Goal: Task Accomplishment & Management: Use online tool/utility

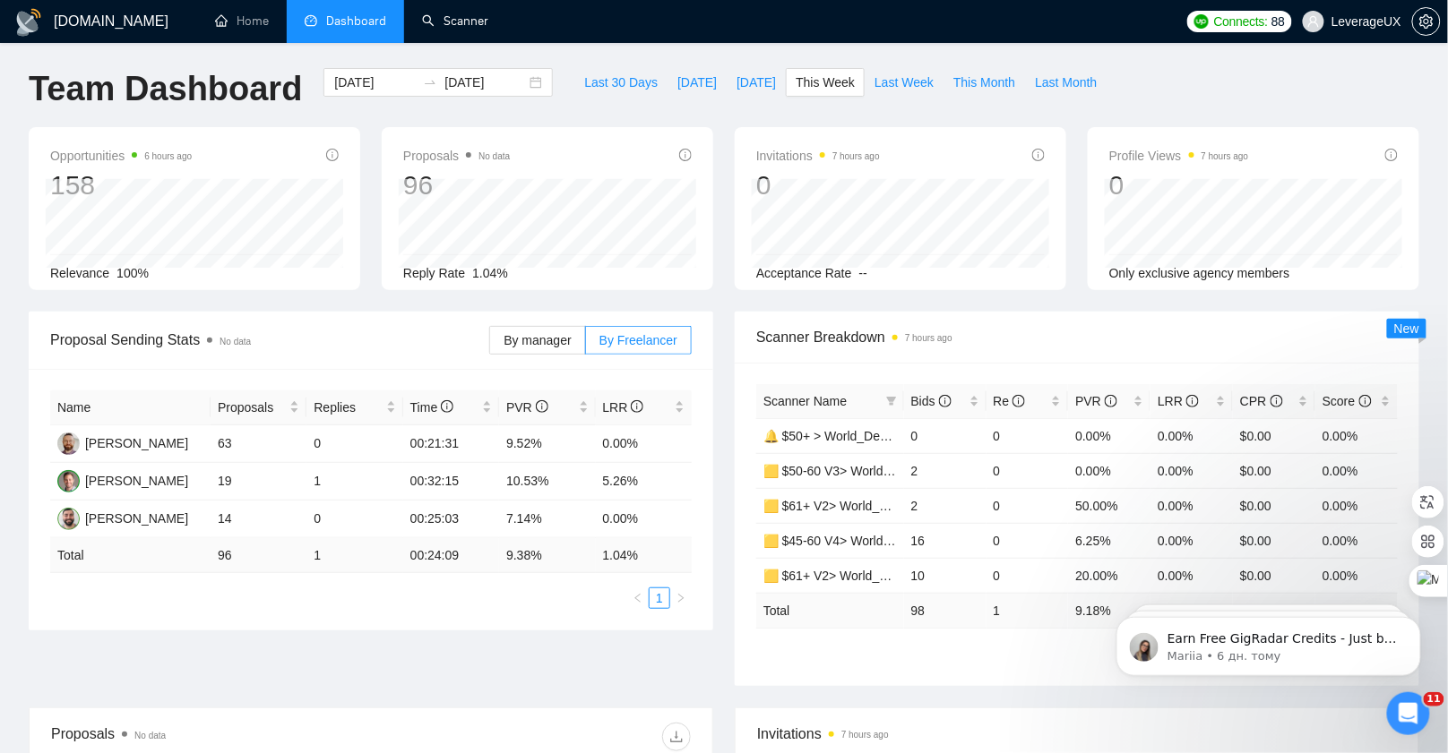
click at [481, 46] on div "GigRadar.io Home Dashboard Scanner Connects: 88 LeverageUX Team Dashboard 2025-…" at bounding box center [724, 706] width 1448 height 1420
click at [470, 21] on link "Scanner" at bounding box center [455, 20] width 66 height 15
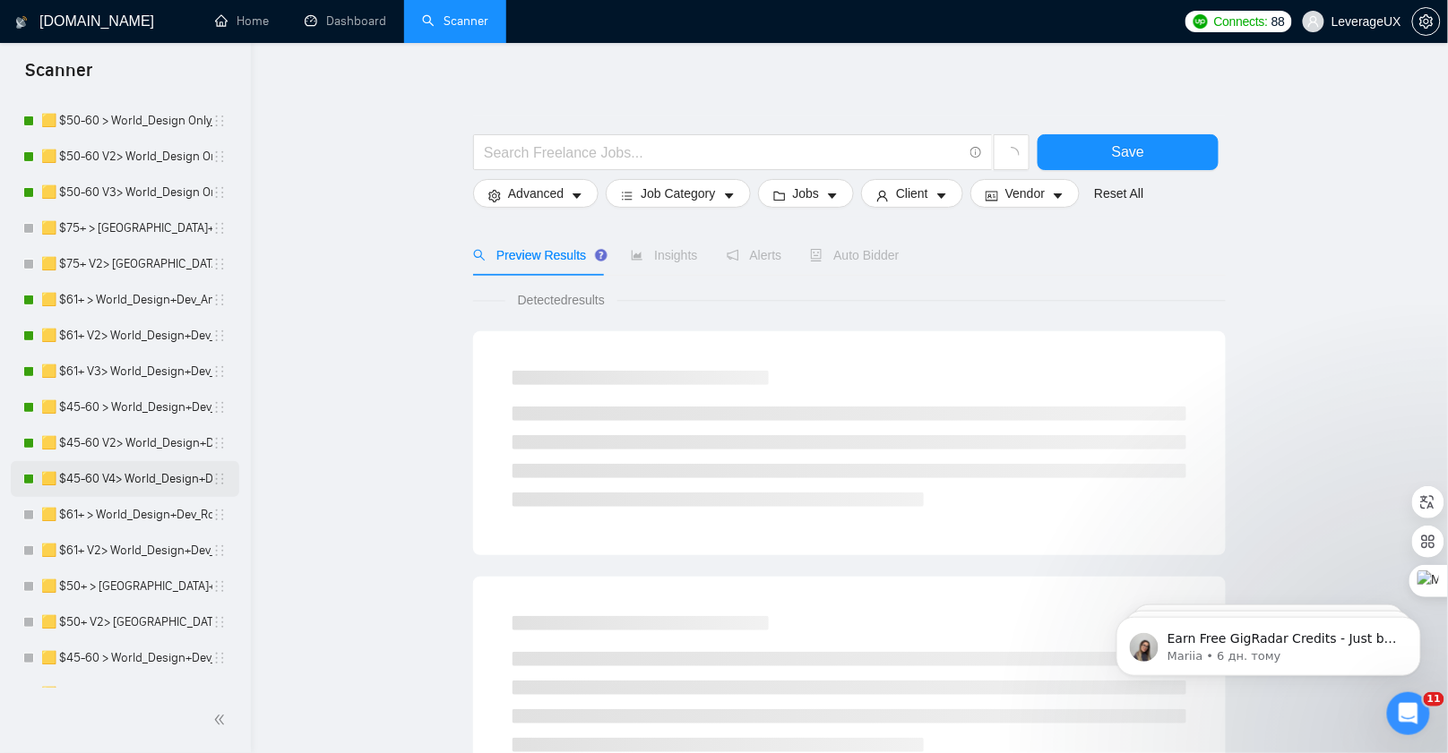
scroll to position [507, 0]
click at [133, 477] on link "🟨 $45-60 V4> World_Design+Dev_Antony-Front-End_General" at bounding box center [126, 480] width 171 height 36
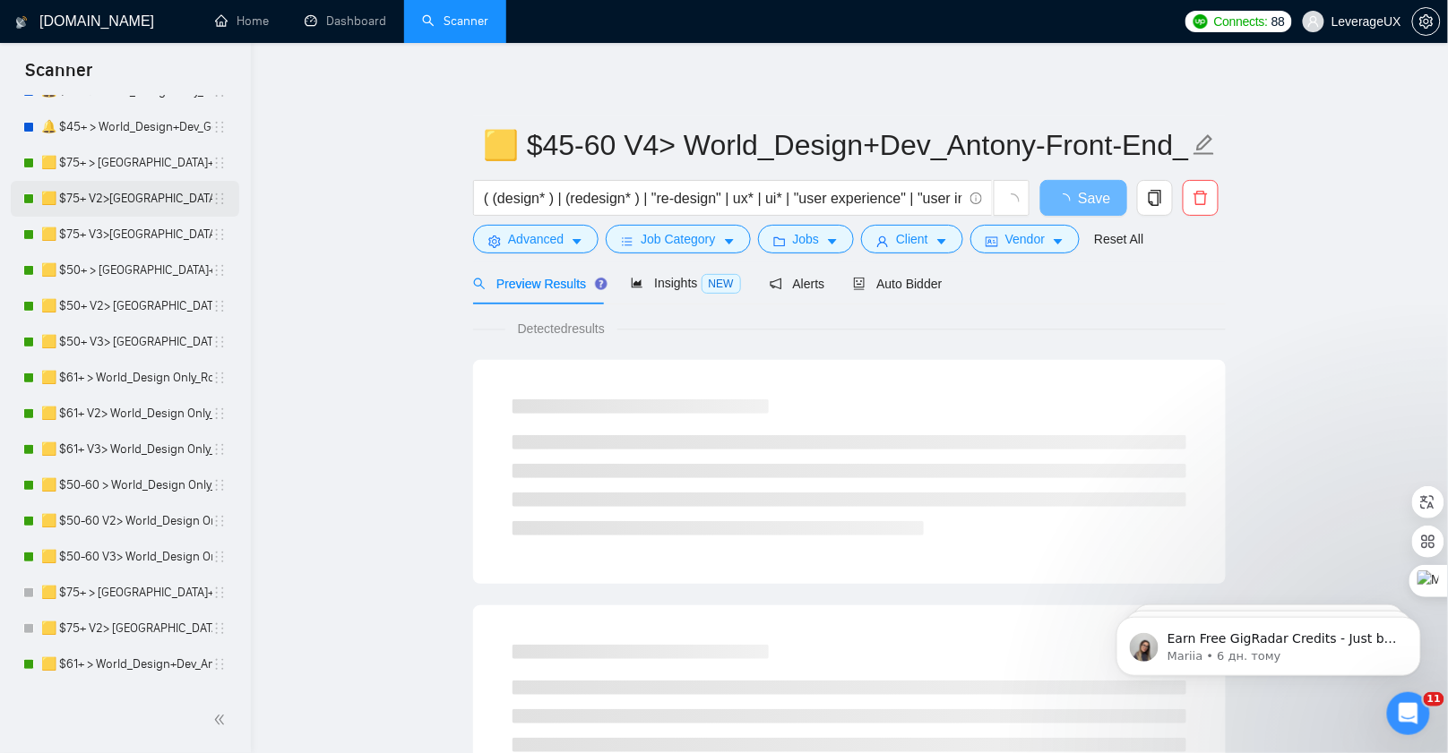
scroll to position [139, 0]
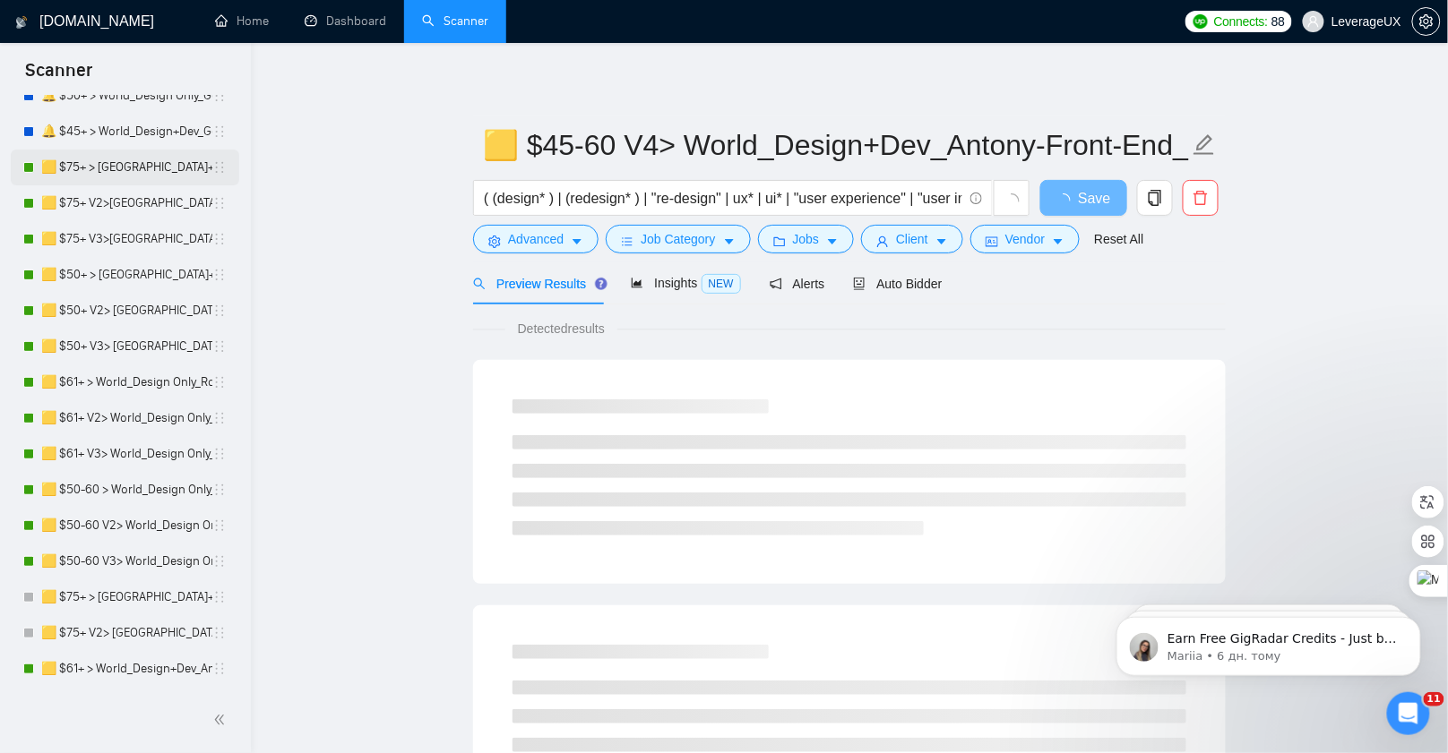
click at [147, 159] on link "🟨 $75+ > [GEOGRAPHIC_DATA]+[GEOGRAPHIC_DATA] Only_Tony-UX/UI_General" at bounding box center [126, 168] width 171 height 36
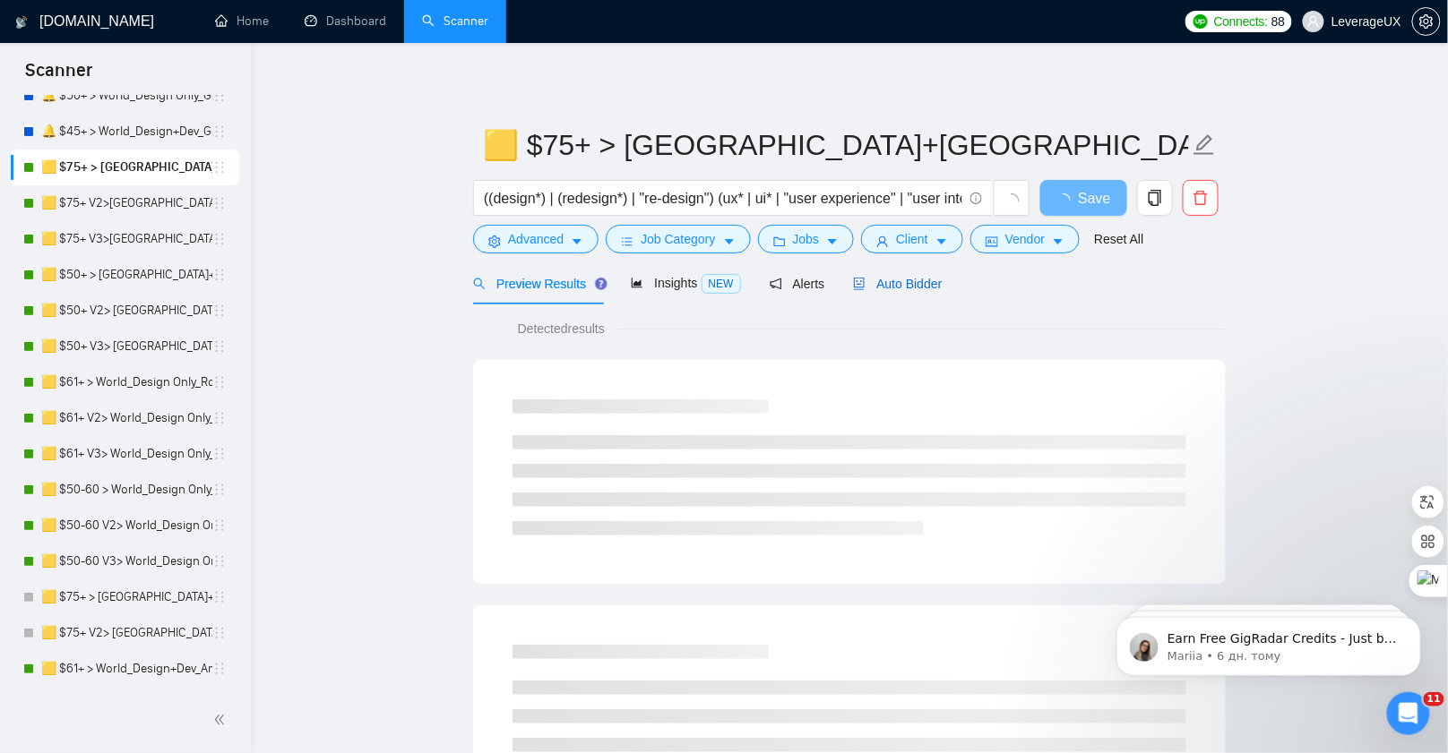
click at [906, 281] on span "Auto Bidder" at bounding box center [897, 284] width 89 height 14
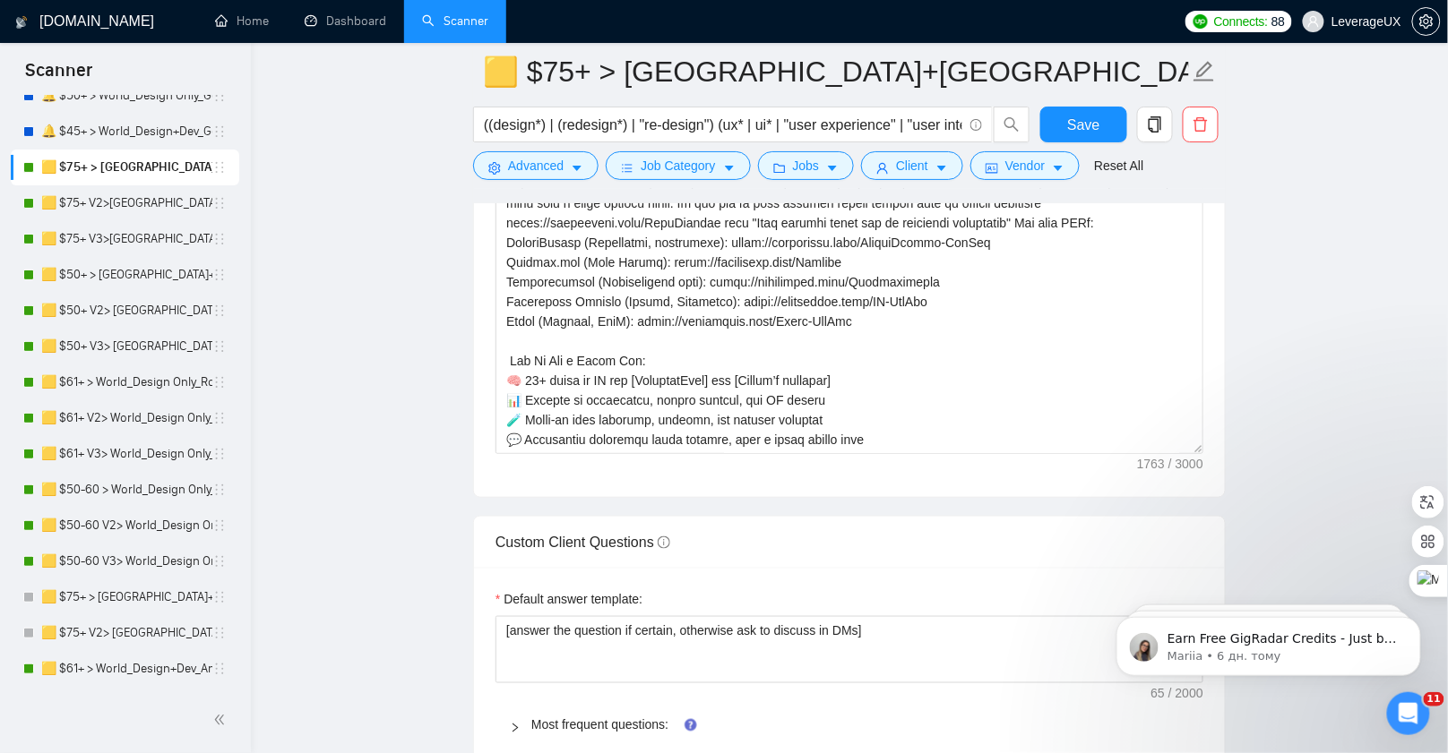
scroll to position [2481, 0]
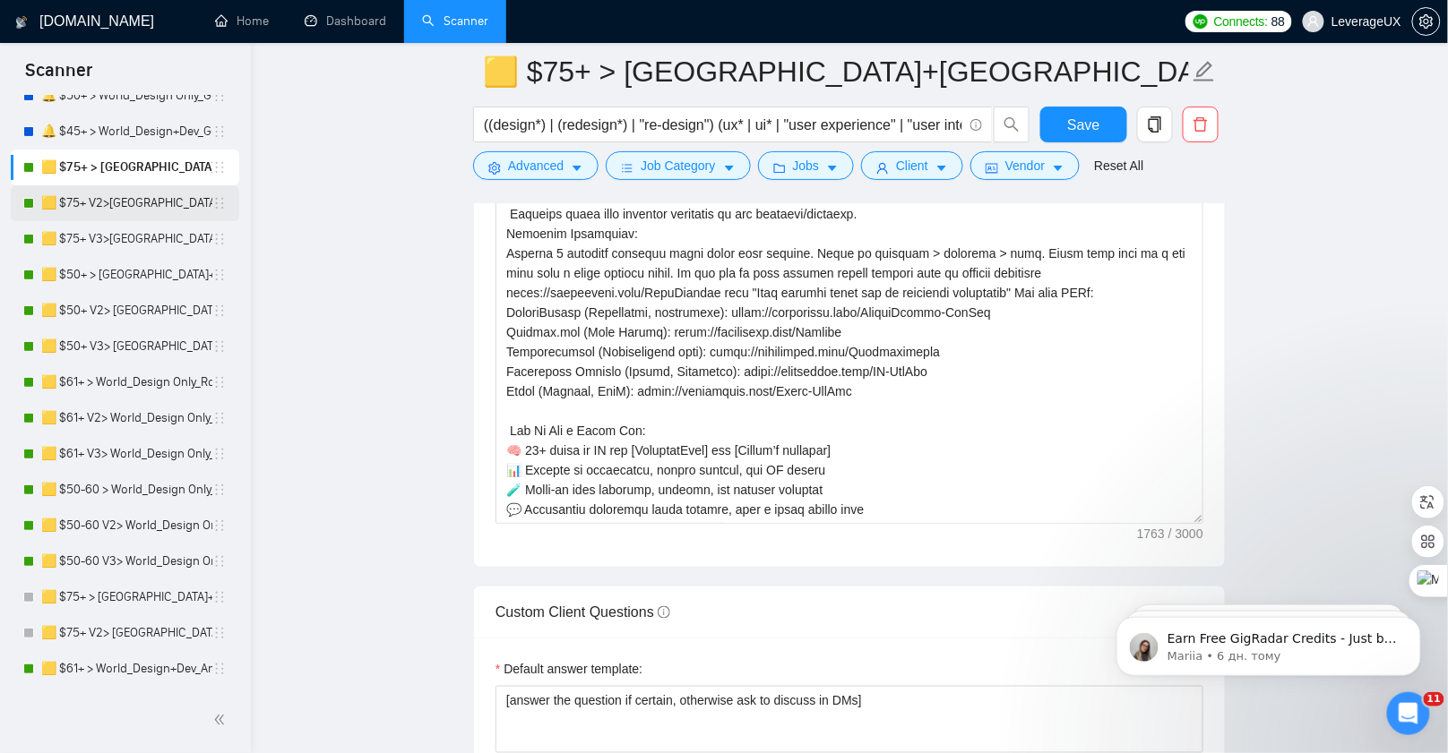
click at [125, 198] on link "🟨 $75+ V2>[GEOGRAPHIC_DATA]+[GEOGRAPHIC_DATA] Only_Tony-UX/UI_General" at bounding box center [126, 203] width 171 height 36
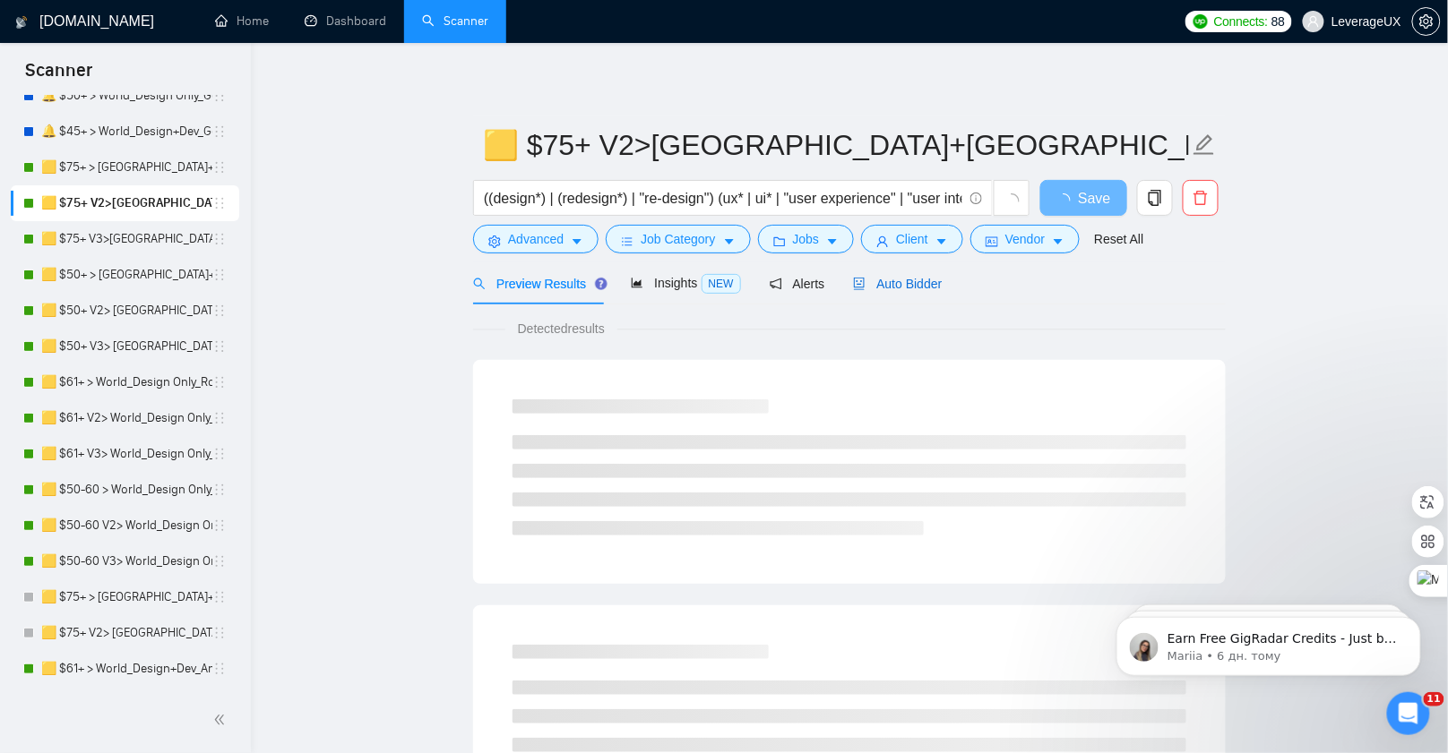
click at [942, 284] on span "Auto Bidder" at bounding box center [897, 284] width 89 height 14
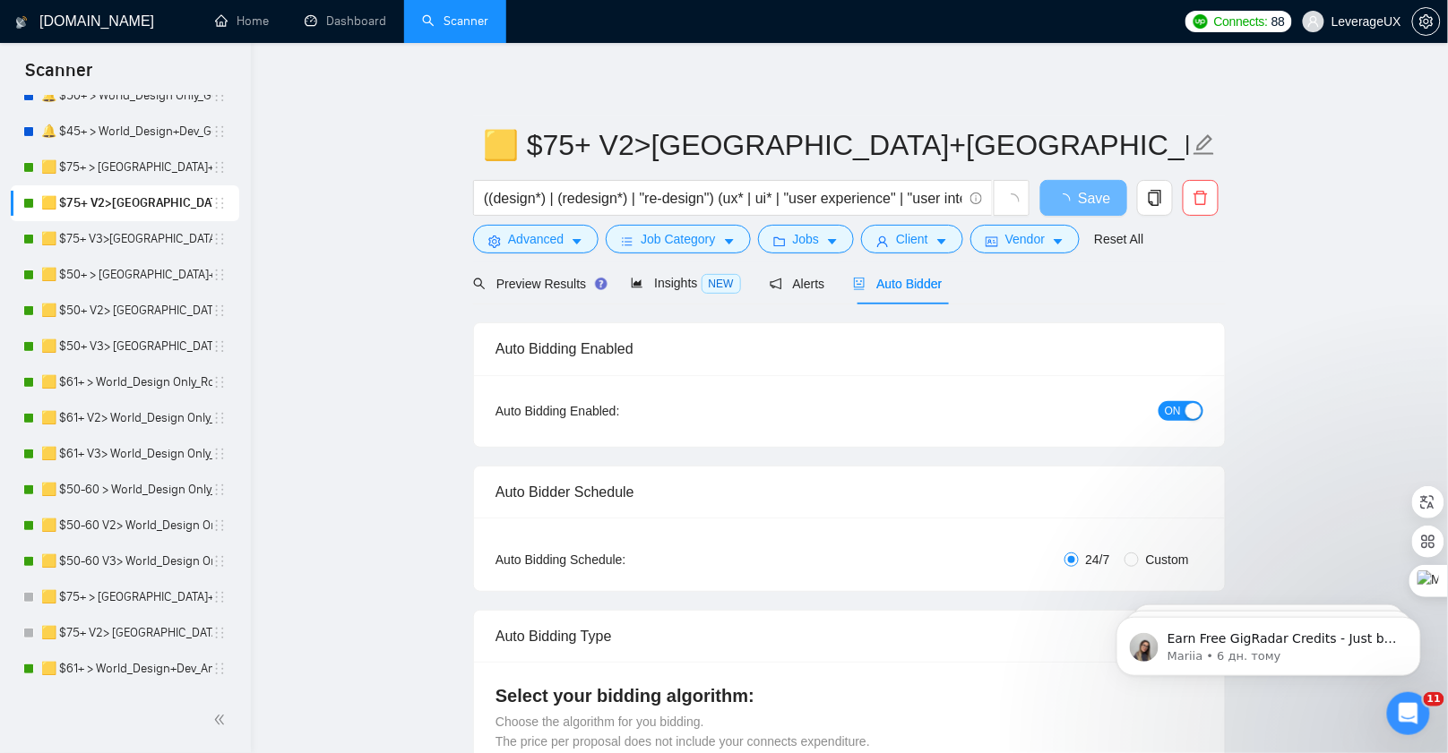
radio input "false"
radio input "true"
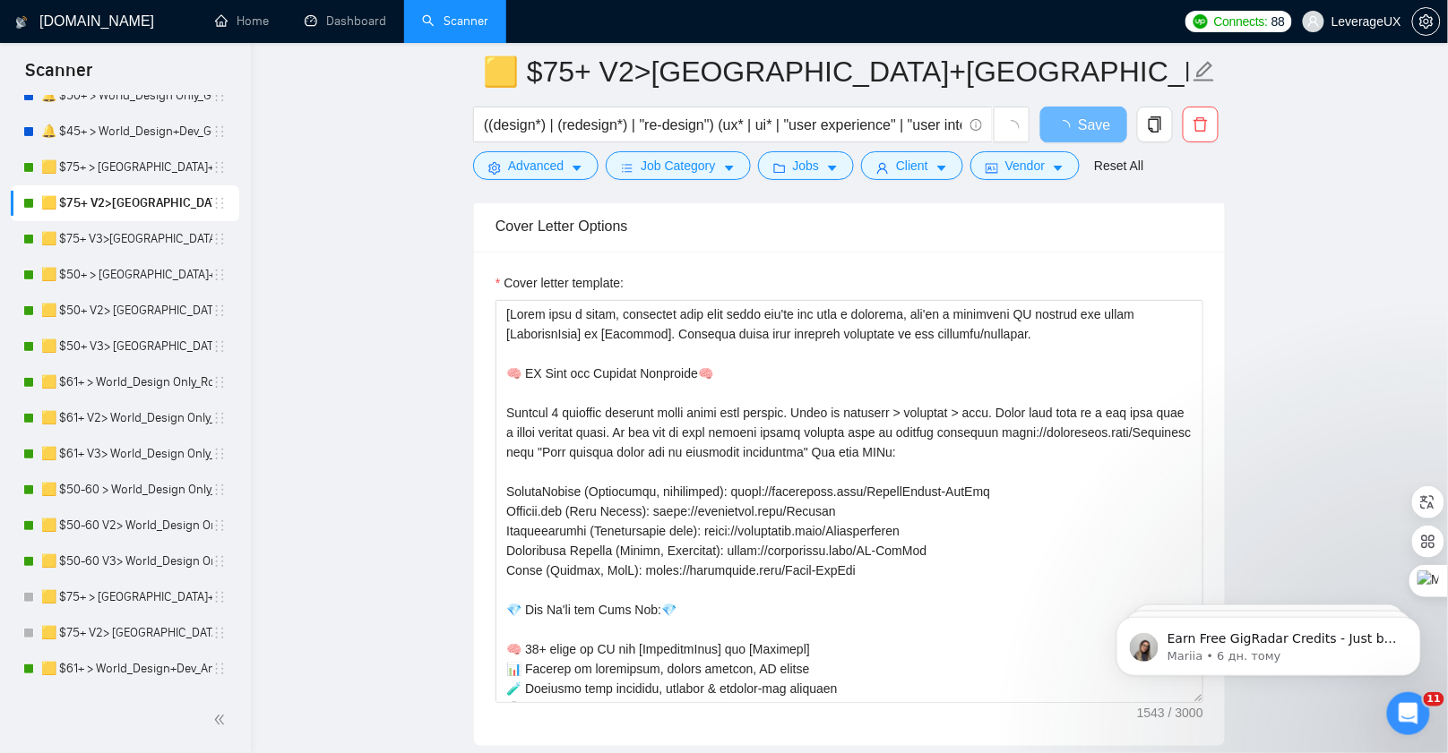
scroll to position [2250, 0]
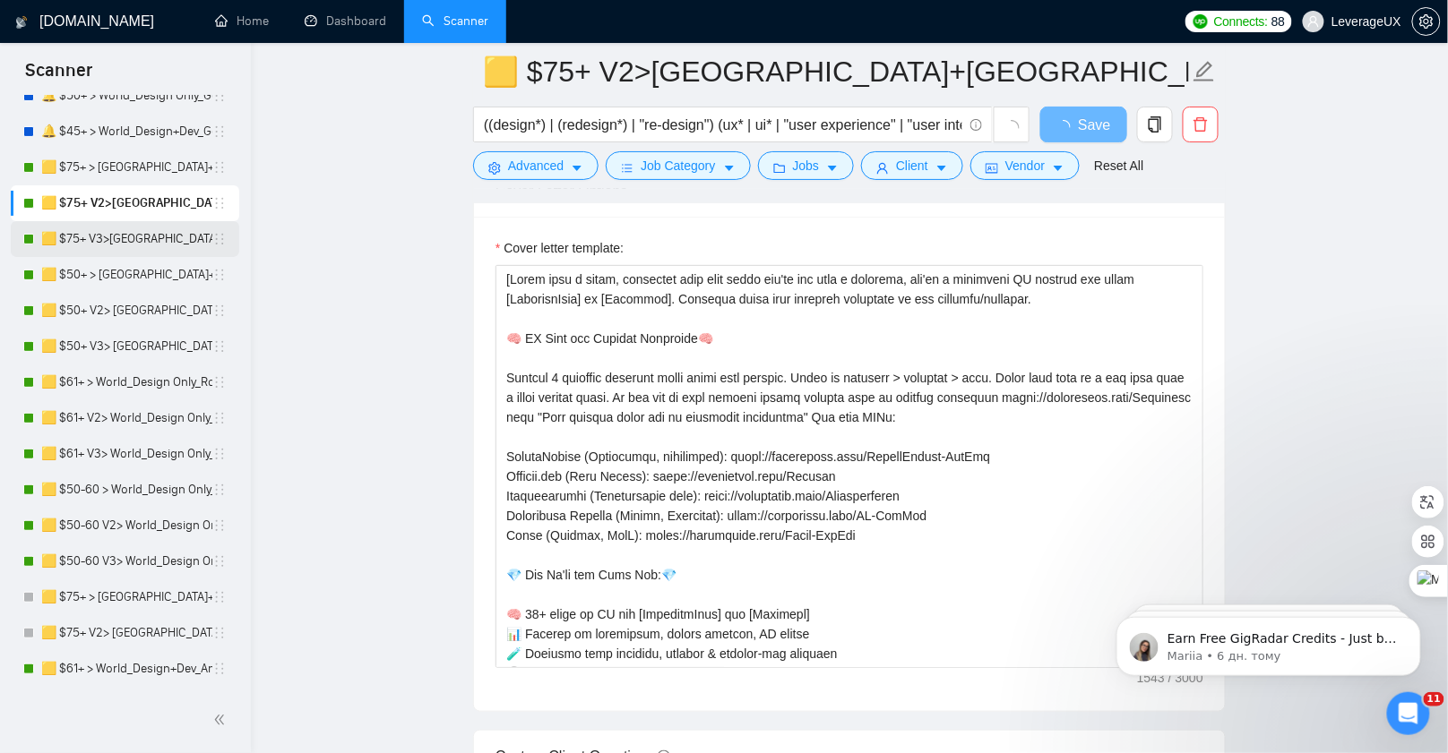
click at [140, 241] on link "🟨 $75+ V3>[GEOGRAPHIC_DATA]+[GEOGRAPHIC_DATA] Only_Tony-UX/UI_General" at bounding box center [126, 239] width 171 height 36
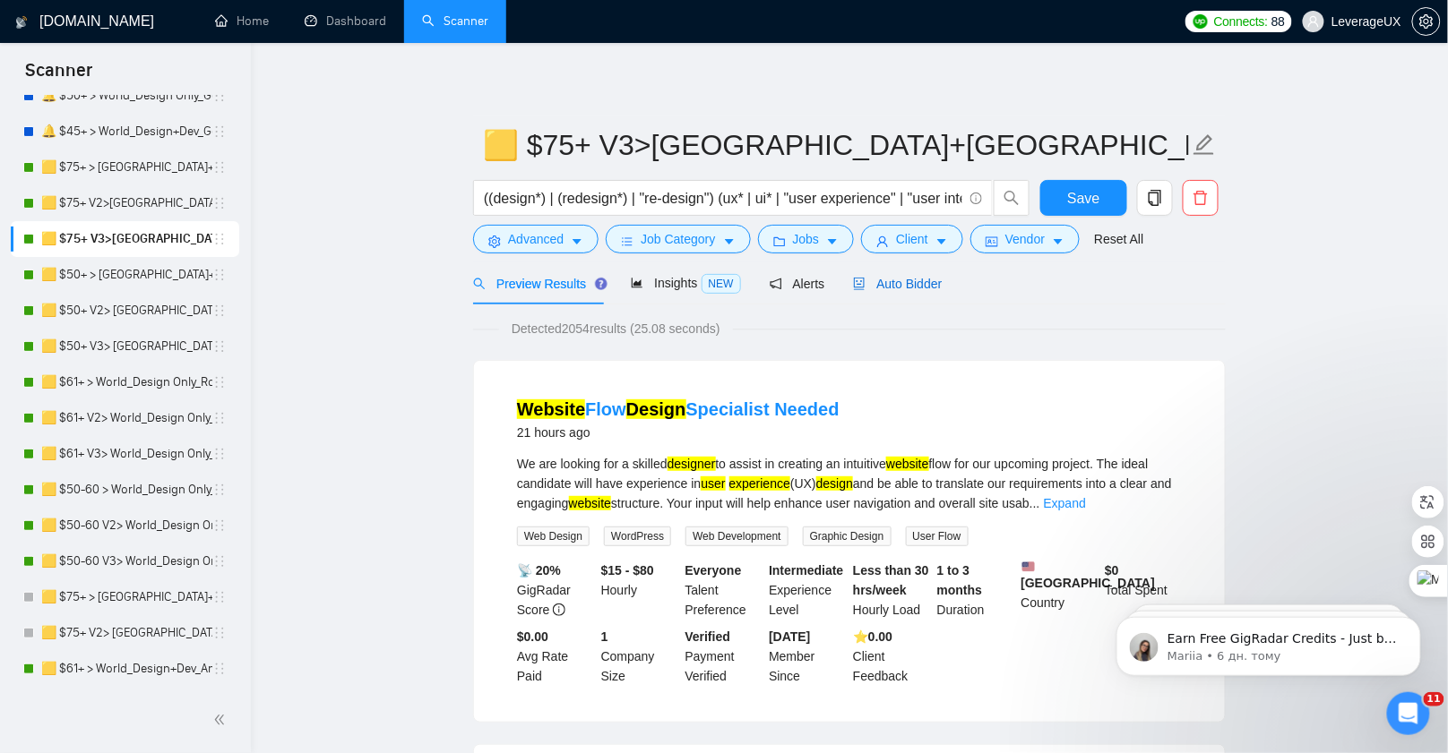
click at [919, 289] on span "Auto Bidder" at bounding box center [897, 284] width 89 height 14
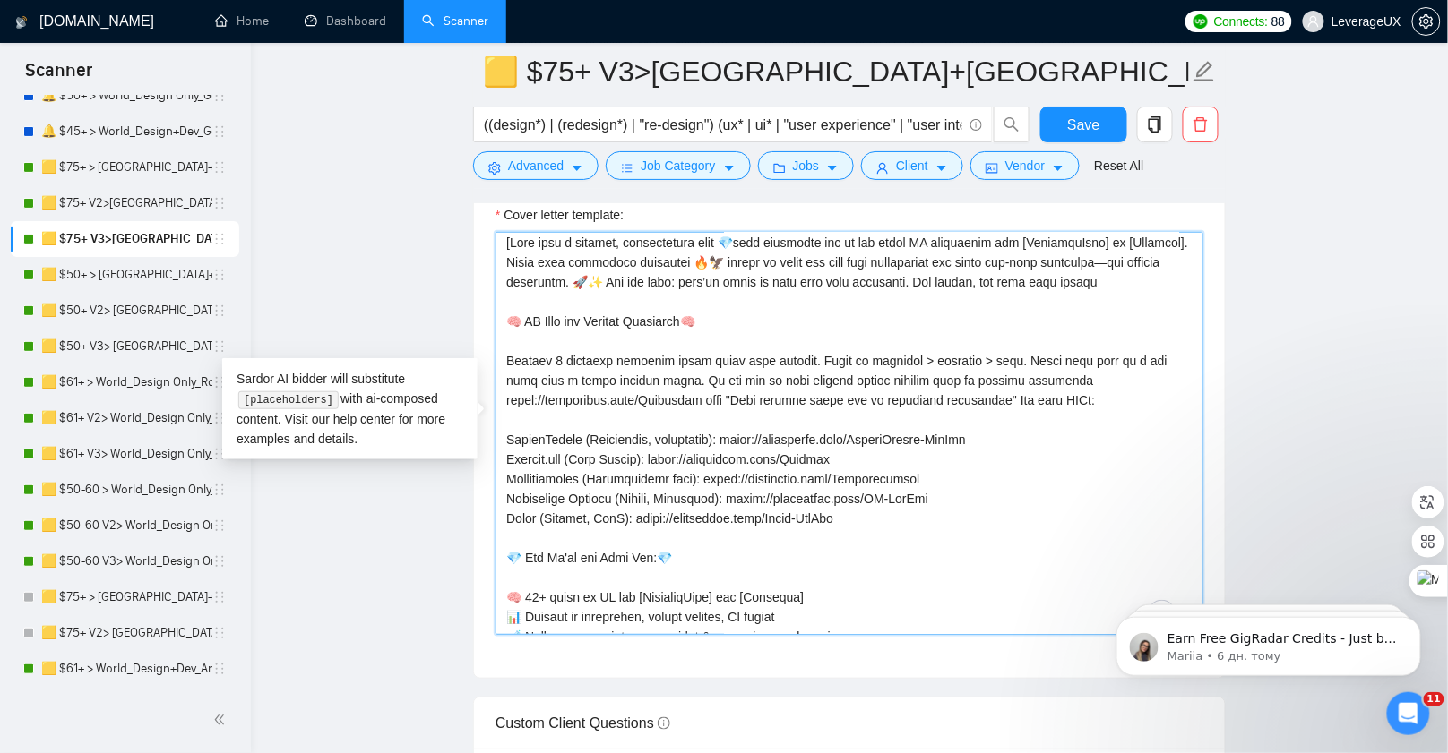
scroll to position [4, 0]
drag, startPoint x: 687, startPoint y: 429, endPoint x: 477, endPoint y: 433, distance: 209.7
paste textarea "-Public"
type textarea "[Lead with a premium, unapologetic hook 💎that positions you as the elite UX str…"
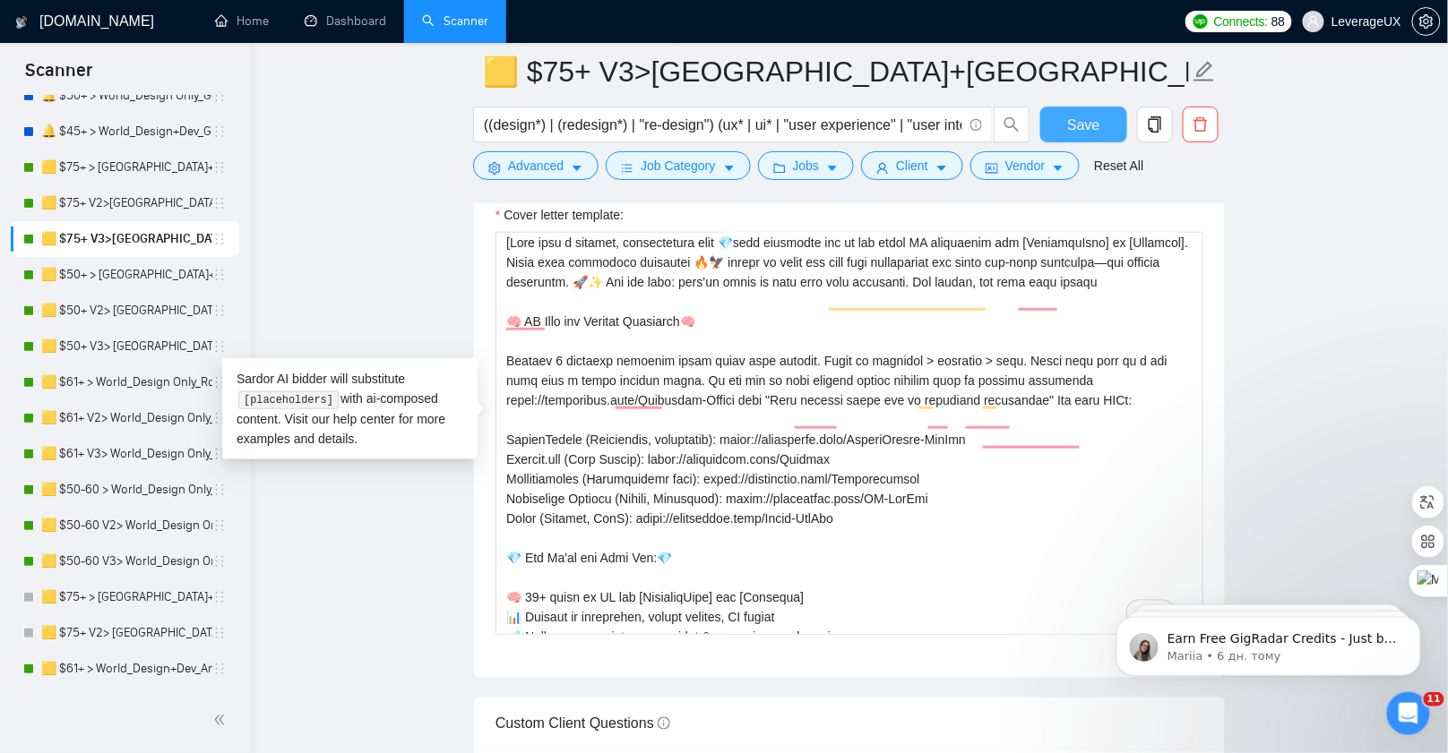
click at [1089, 128] on span "Save" at bounding box center [1083, 125] width 32 height 22
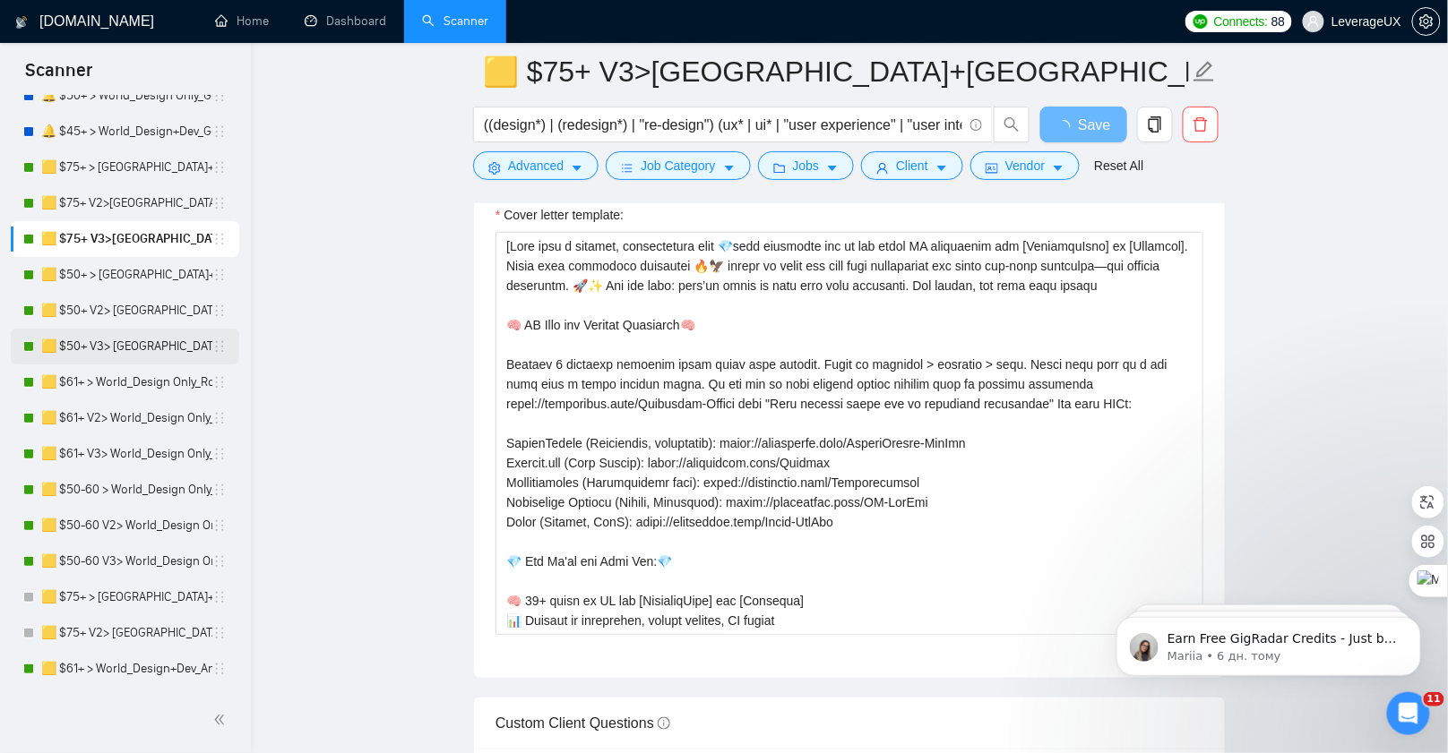
click at [159, 348] on link "🟨 $50+ V3> [GEOGRAPHIC_DATA]+[GEOGRAPHIC_DATA] Only_Tony-UX/UI_General" at bounding box center [126, 347] width 171 height 36
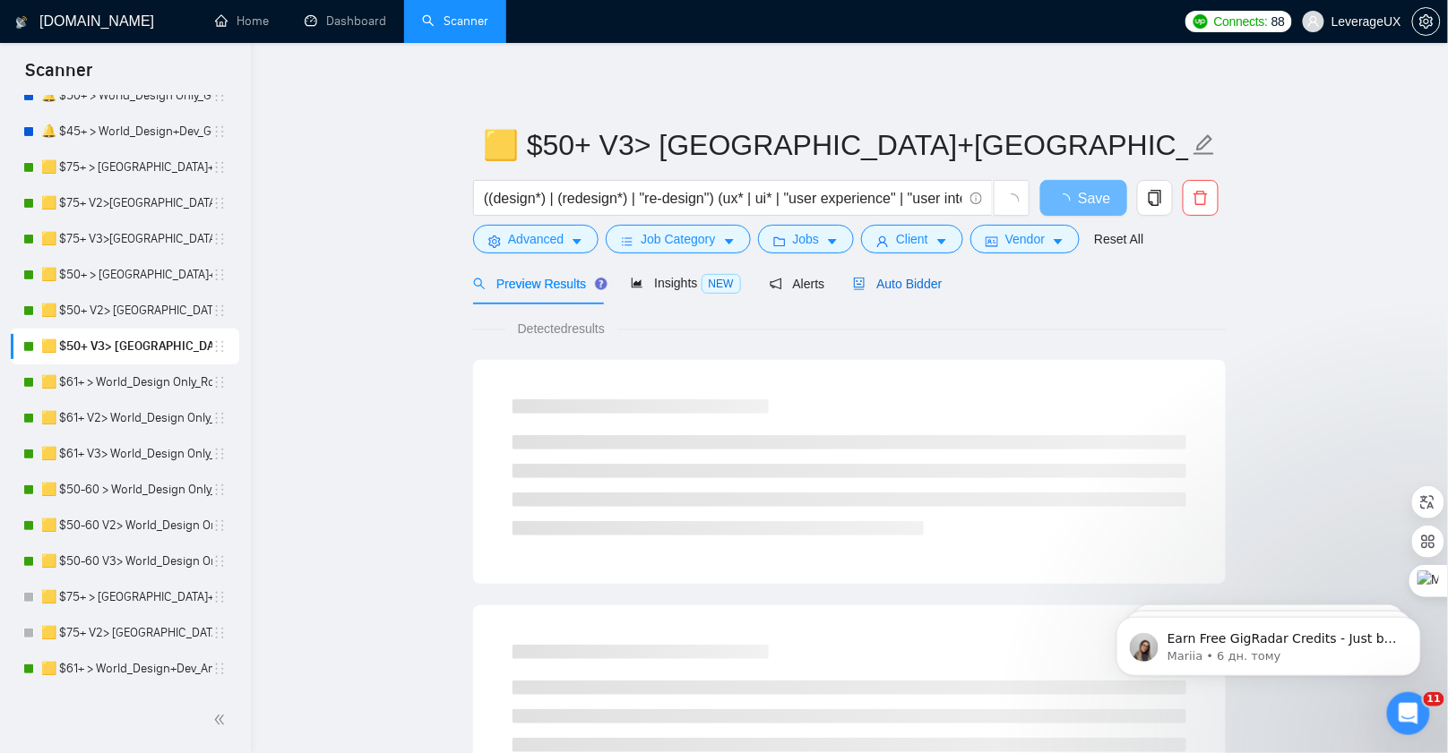
click at [895, 280] on span "Auto Bidder" at bounding box center [897, 284] width 89 height 14
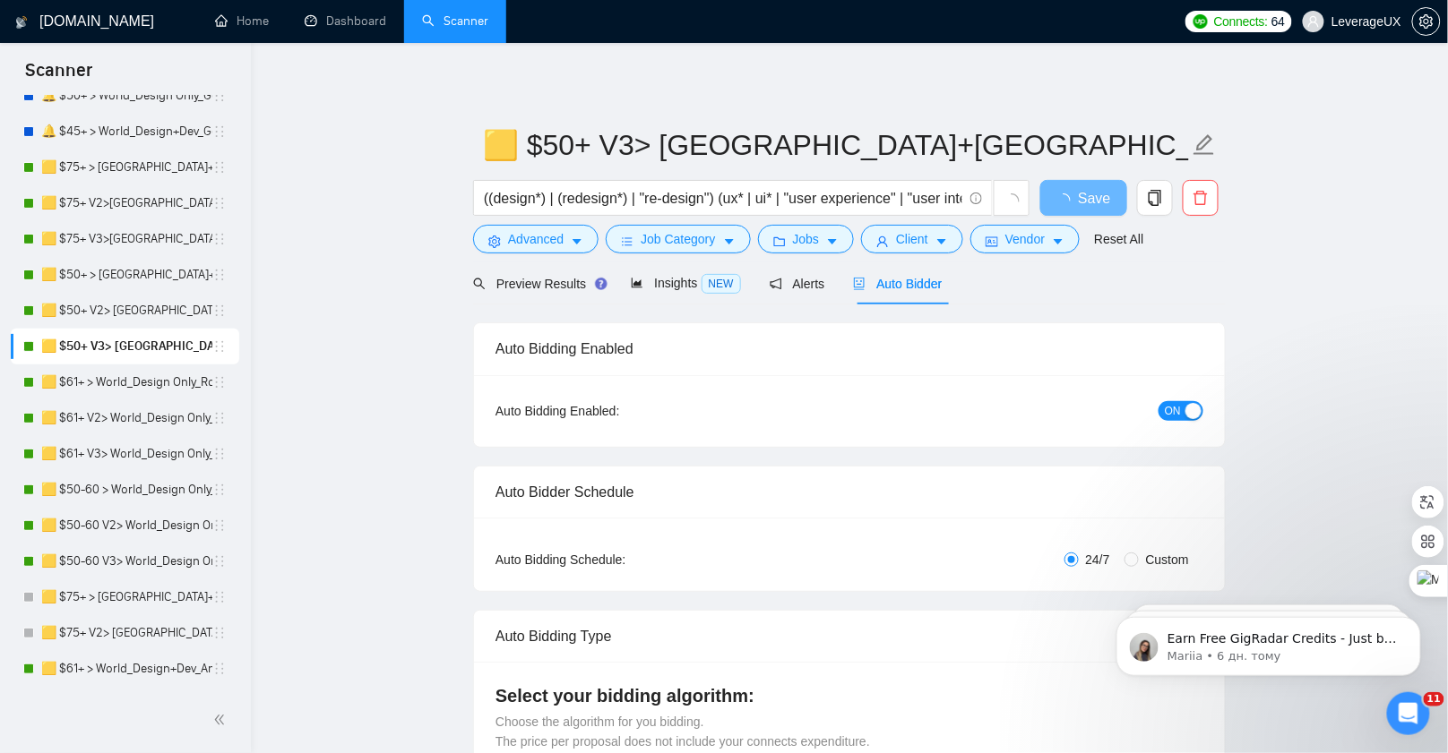
radio input "false"
radio input "true"
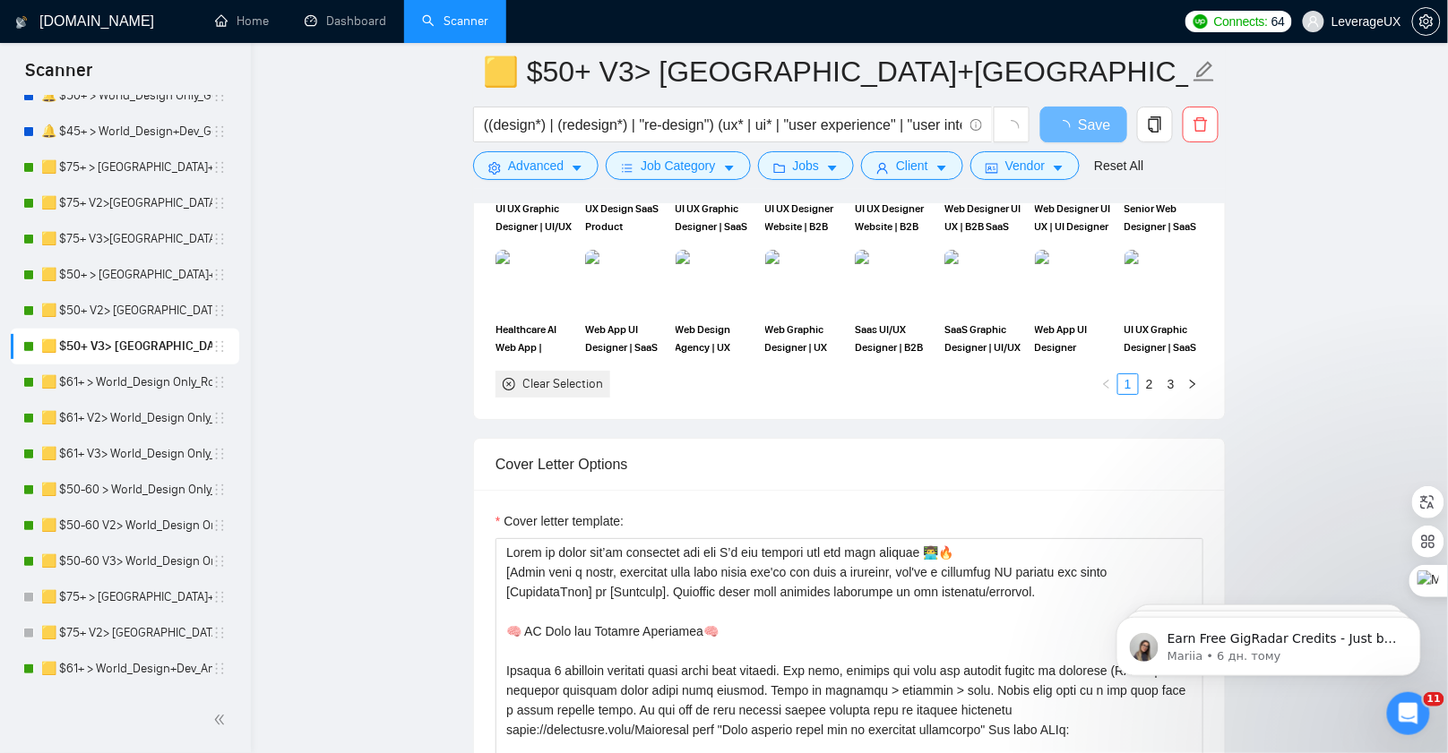
scroll to position [2317, 0]
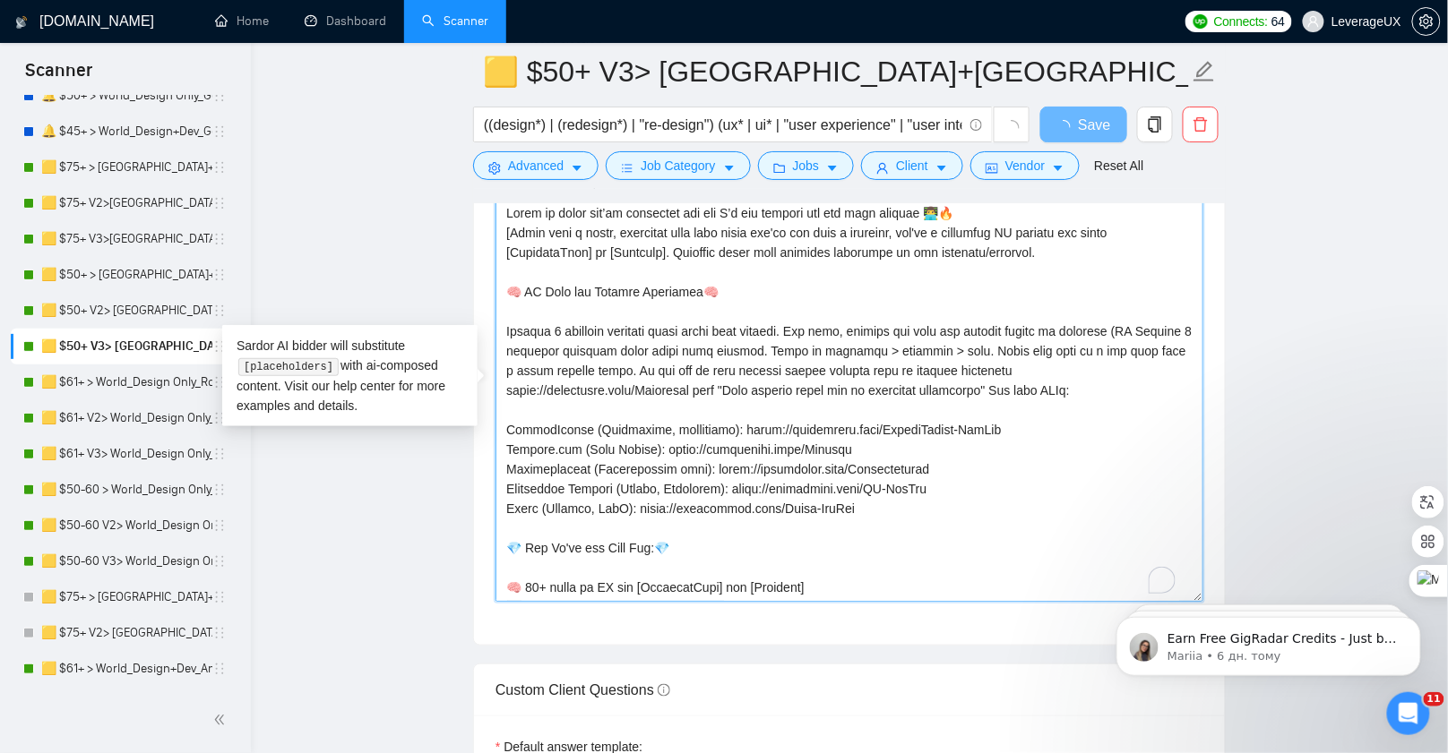
drag, startPoint x: 685, startPoint y: 377, endPoint x: 501, endPoint y: 379, distance: 184.6
click at [501, 379] on textarea "Cover letter template:" at bounding box center [849, 400] width 708 height 403
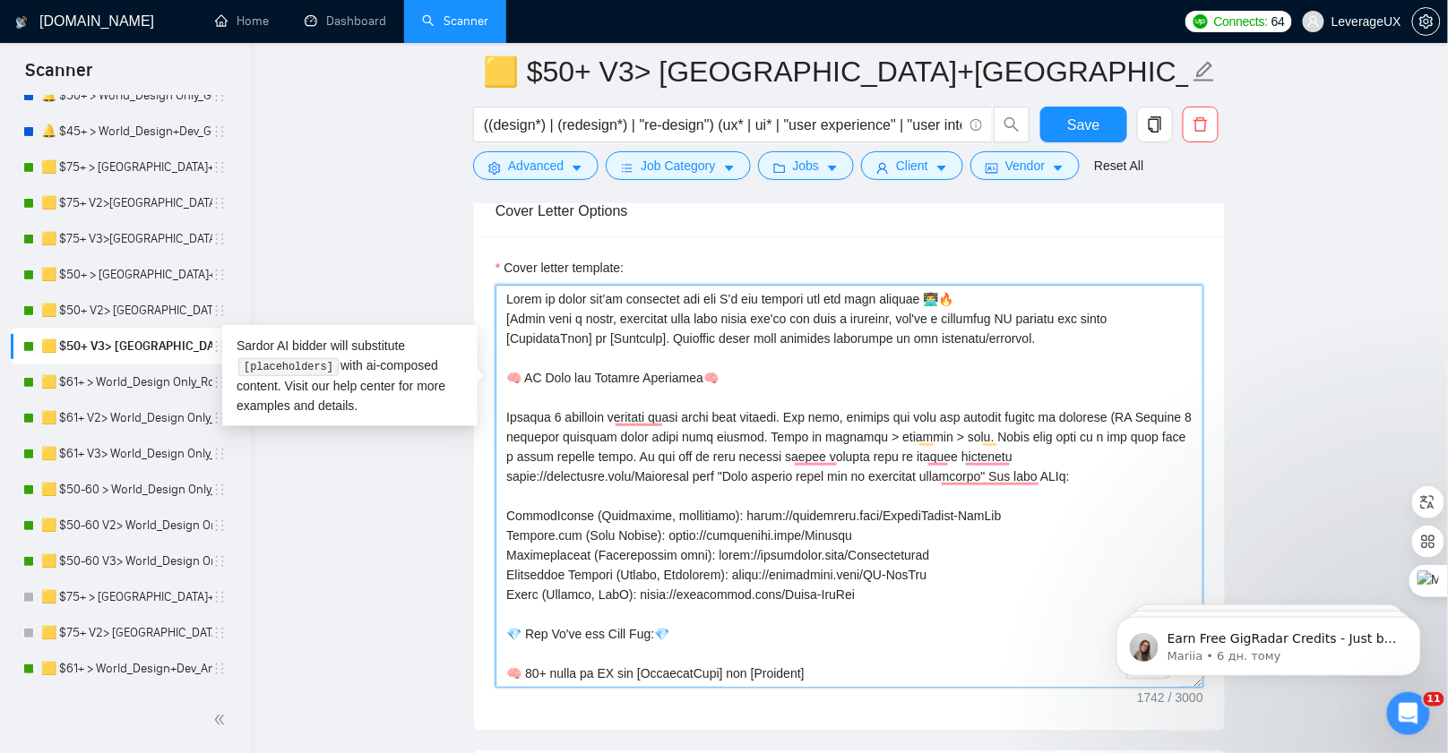
paste textarea "https://leverageux.link/Portfolio-Public"
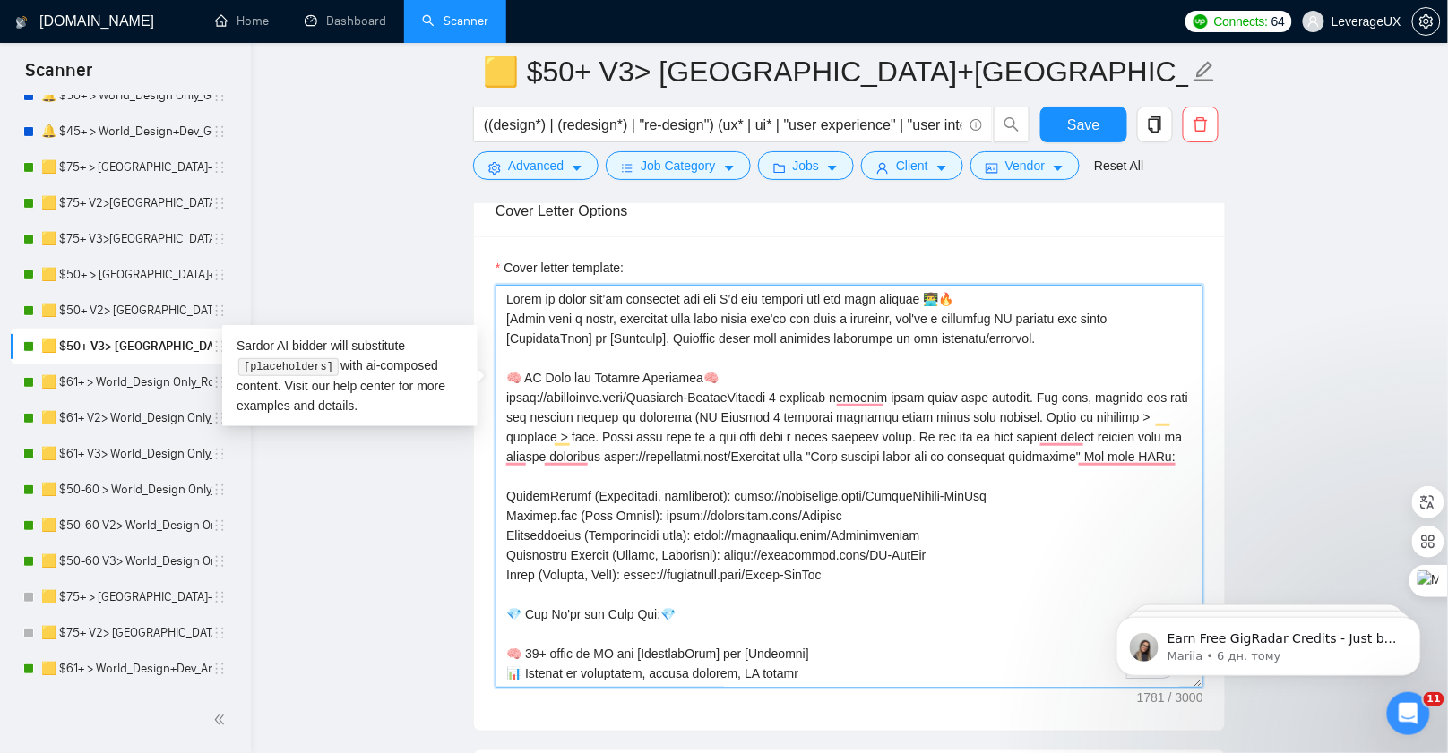
drag, startPoint x: 728, startPoint y: 385, endPoint x: 486, endPoint y: 379, distance: 242.0
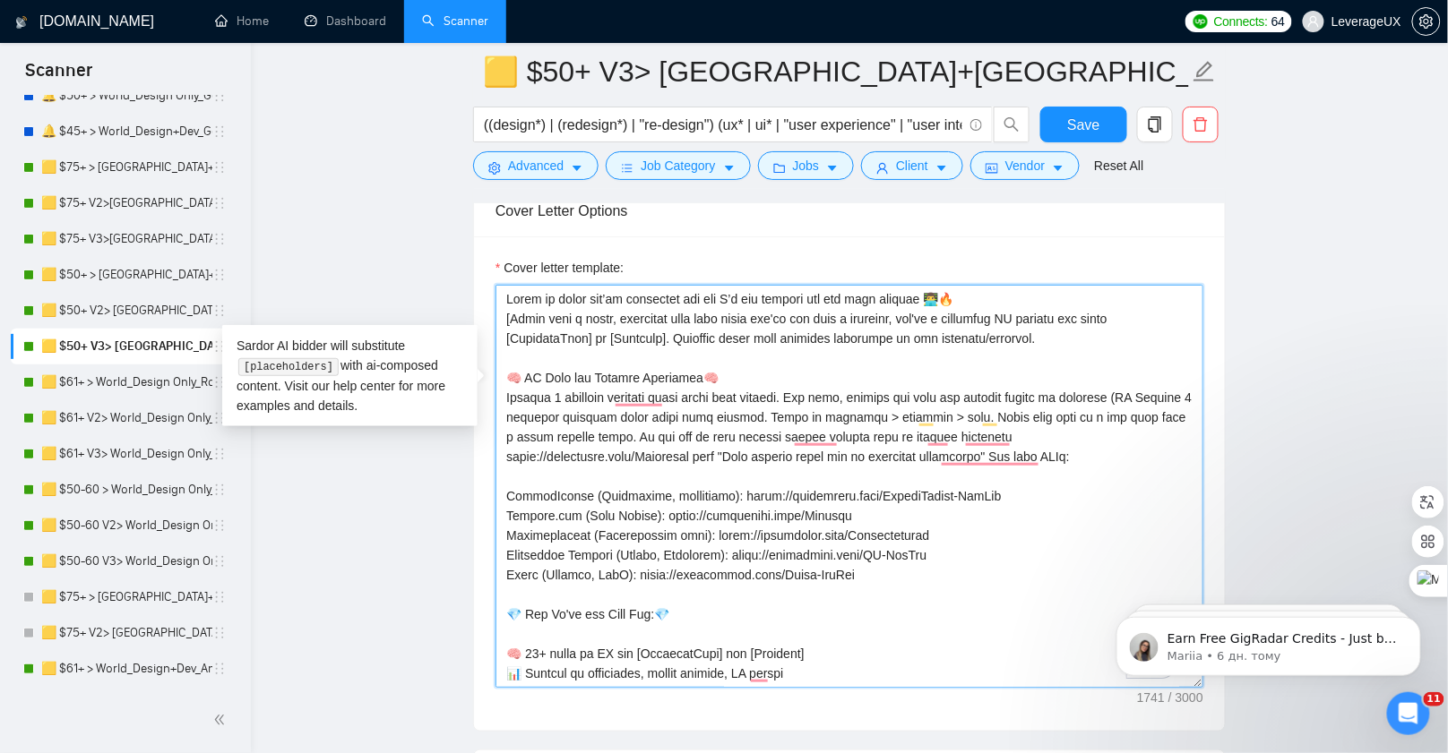
drag, startPoint x: 684, startPoint y: 446, endPoint x: 492, endPoint y: 447, distance: 192.6
click at [492, 447] on div "Cover letter template:" at bounding box center [849, 484] width 751 height 495
paste textarea "-Public"
type textarea "𝗖𝗵𝗲𝗰𝗸 𝗺𝘆 𝗰𝗮𝘀𝗲𝘀 𝘆𝗼𝘂’𝗹𝗹 𝗶𝗻𝘀𝘁𝗮𝗻𝘁𝗹𝘆 𝘀𝗲𝗲 𝘄𝗵𝘆 𝗜’𝗺 𝘁𝗵𝗲 𝗽𝗲𝗿𝗳𝗲𝗰𝘁 𝗳𝗶𝘁 𝗳𝗼𝗿 𝘆𝗼𝘂𝗿 𝗽𝗿𝗼𝗷𝗲𝗰𝘁 👨‍…"
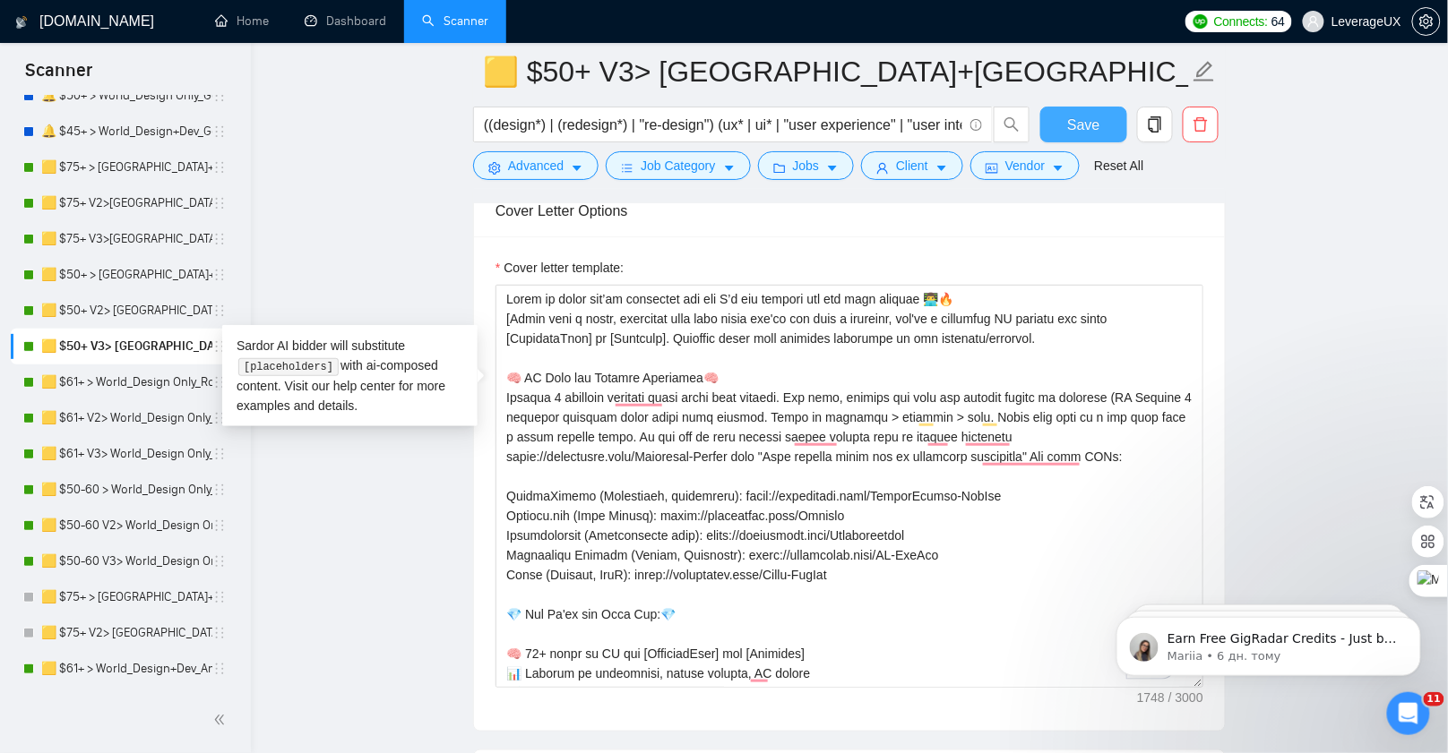
click at [1068, 128] on span "Save" at bounding box center [1083, 125] width 32 height 22
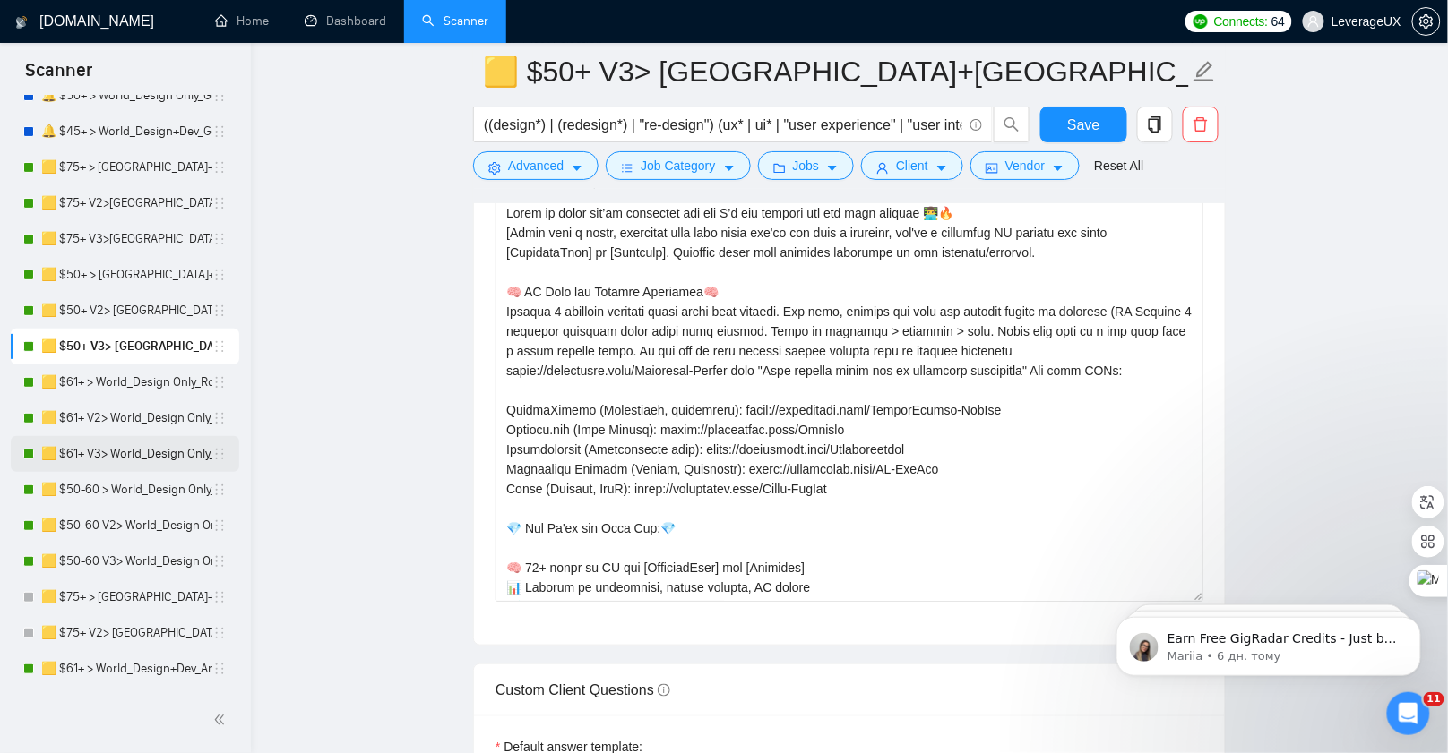
click at [126, 457] on link "🟨 $61+ V3> World_Design Only_Roman-UX/UI_General" at bounding box center [126, 454] width 171 height 36
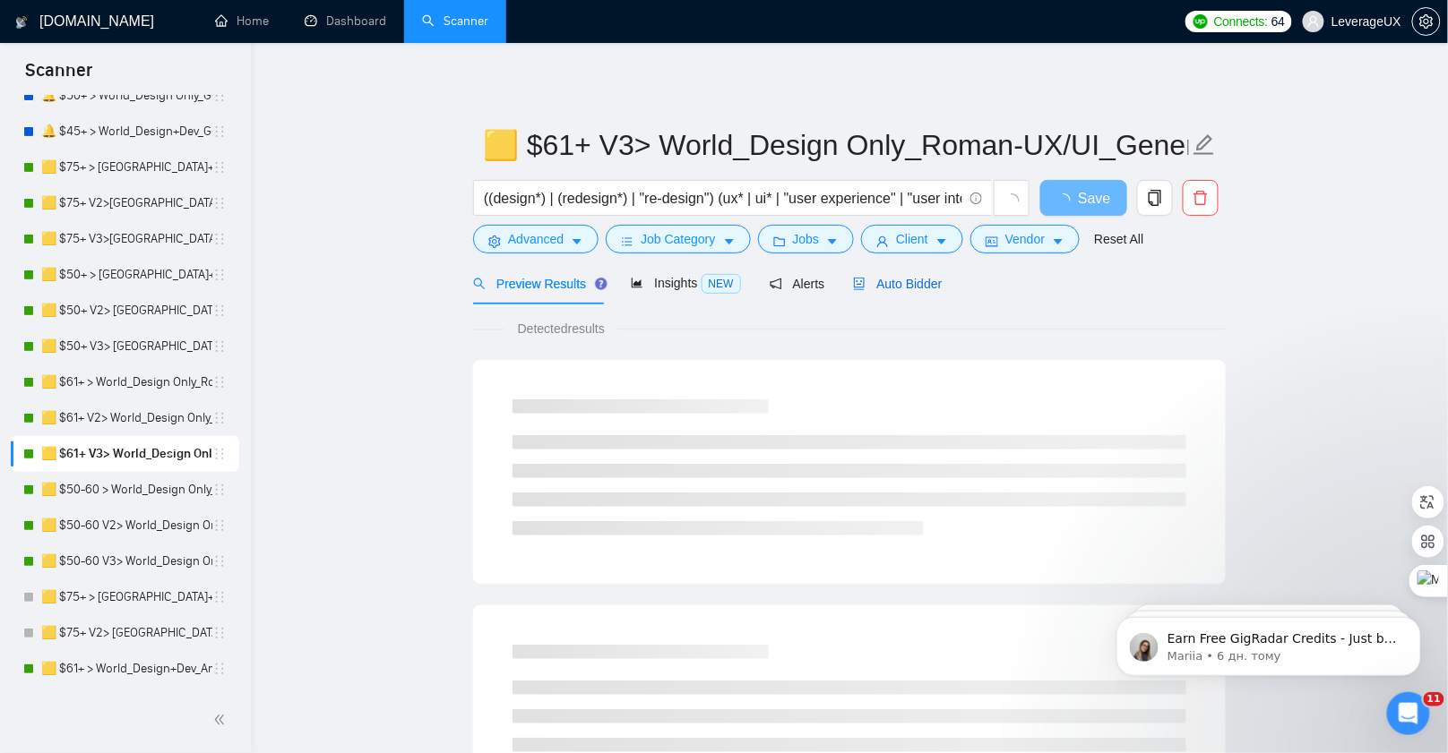
click at [903, 287] on span "Auto Bidder" at bounding box center [897, 284] width 89 height 14
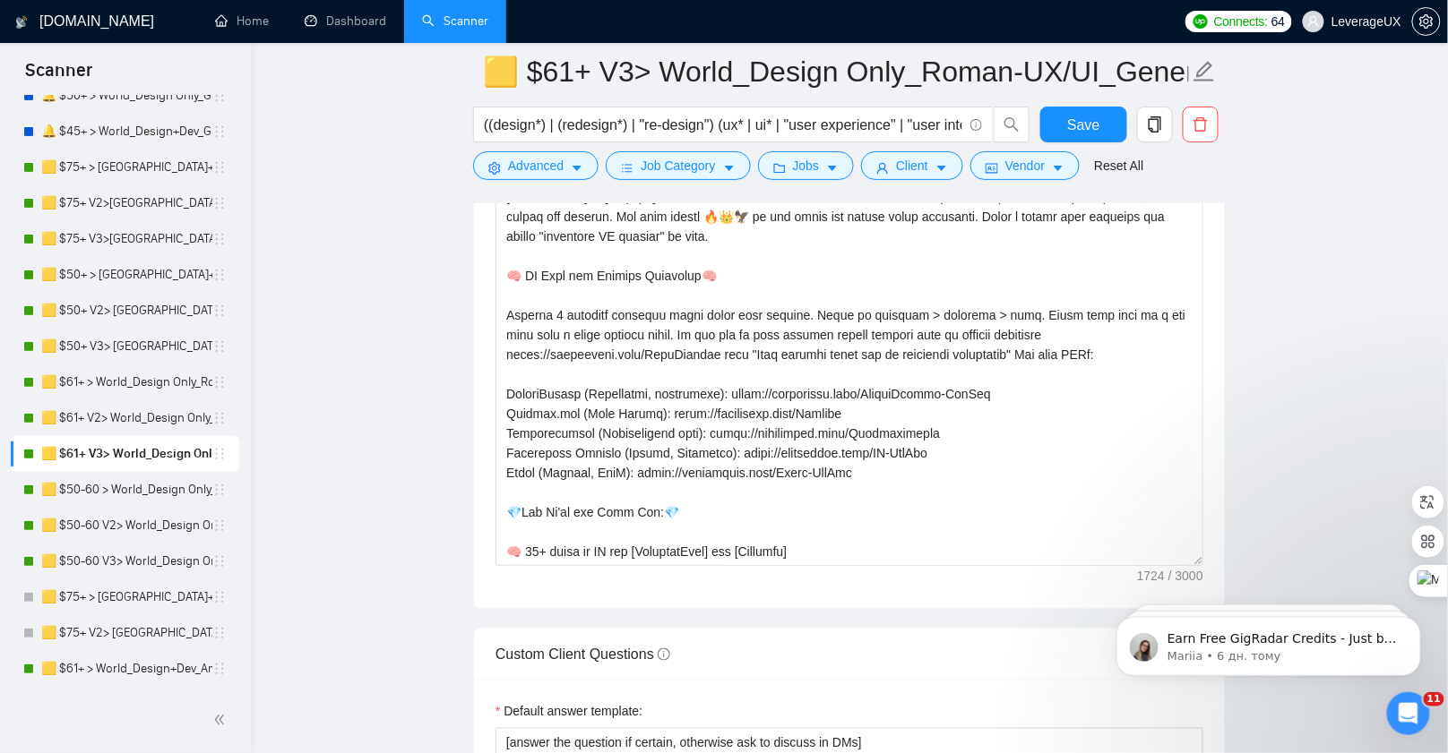
scroll to position [2471, 0]
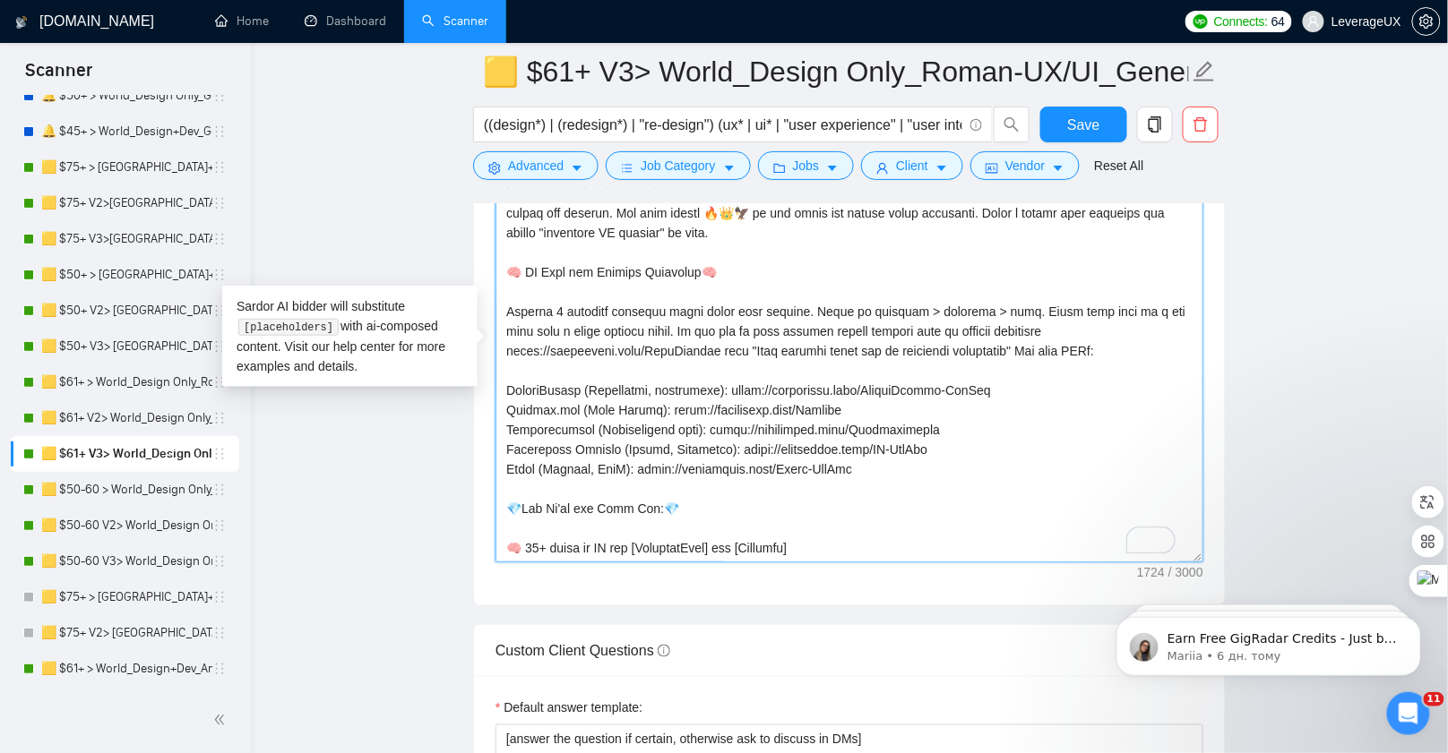
drag, startPoint x: 710, startPoint y: 340, endPoint x: 501, endPoint y: 343, distance: 209.7
click at [501, 343] on textarea "Cover letter template:" at bounding box center [849, 360] width 708 height 403
paste textarea "Portfolio-Public"
type textarea "[Оpen with an unapologetic power statement that frames you as the only 𝘀𝘁𝗿𝗮𝘁𝗲𝗴𝗶…"
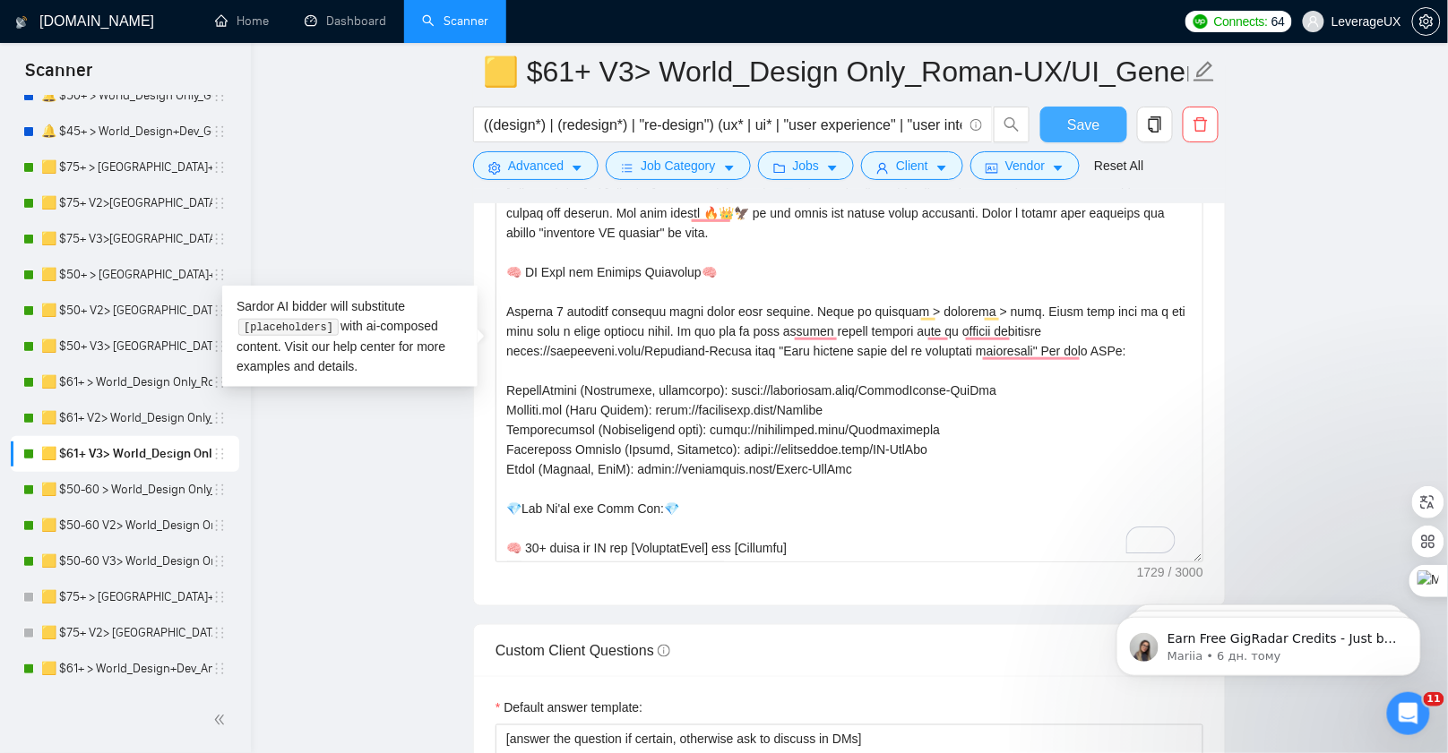
click at [1069, 131] on span "Save" at bounding box center [1083, 125] width 32 height 22
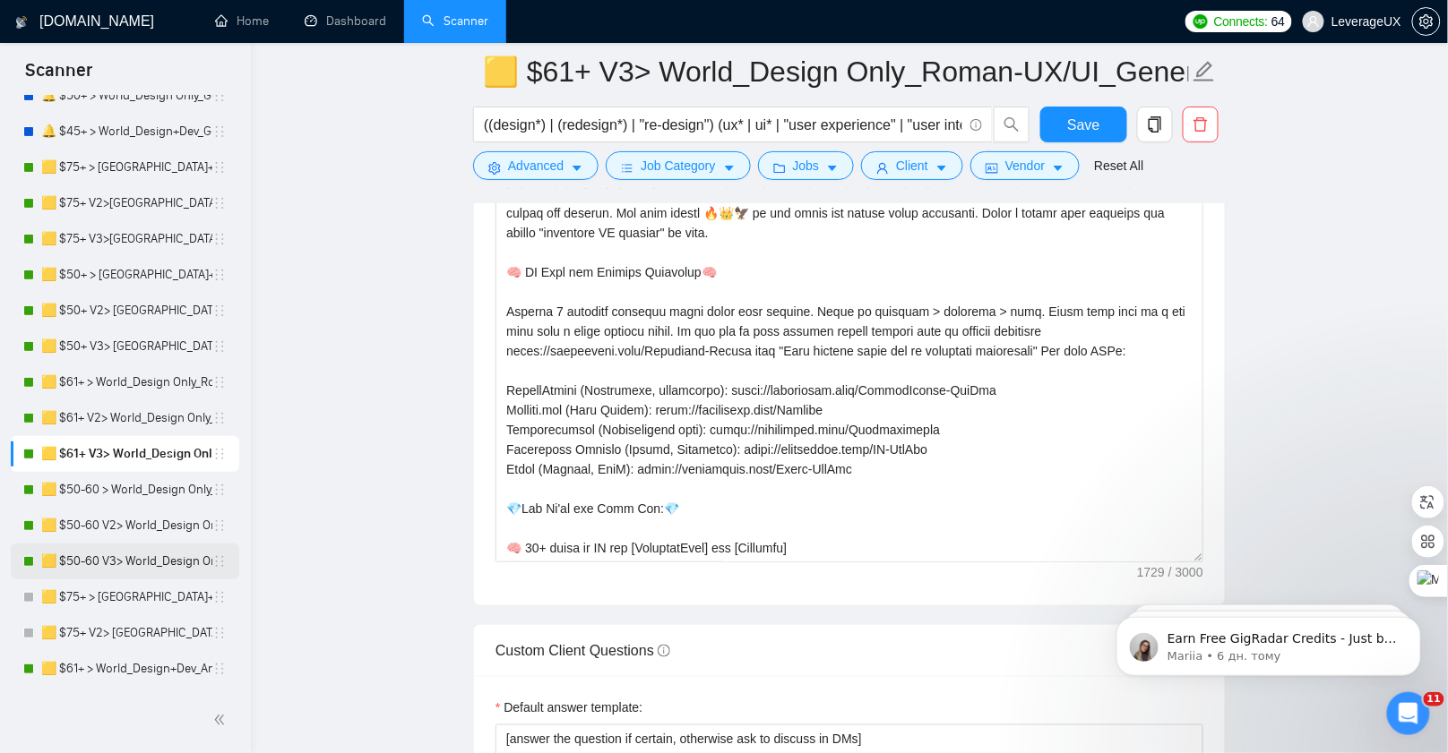
click at [135, 560] on link "🟨 $50-60 V3> World_Design Only_Roman-Web Design_General" at bounding box center [126, 562] width 171 height 36
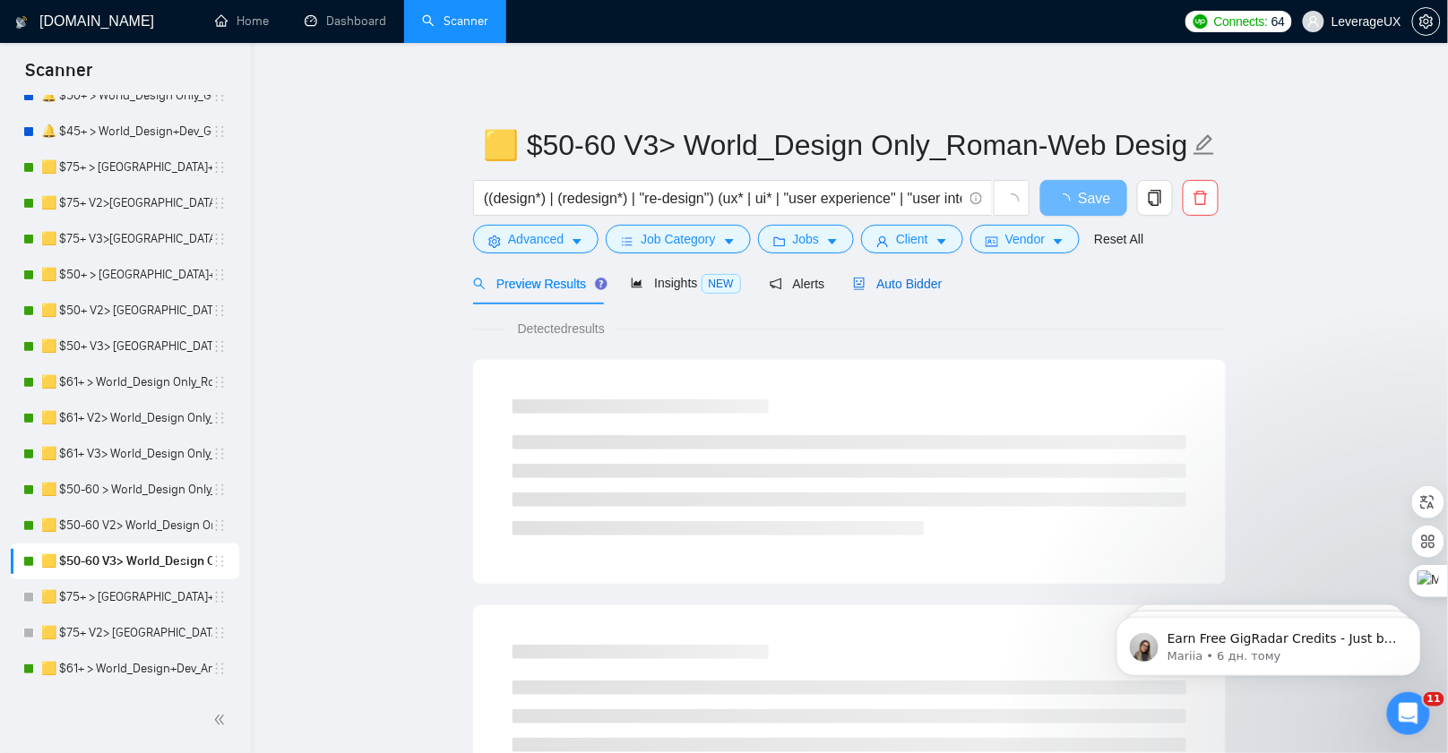
click at [937, 290] on div "Auto Bidder" at bounding box center [897, 284] width 89 height 20
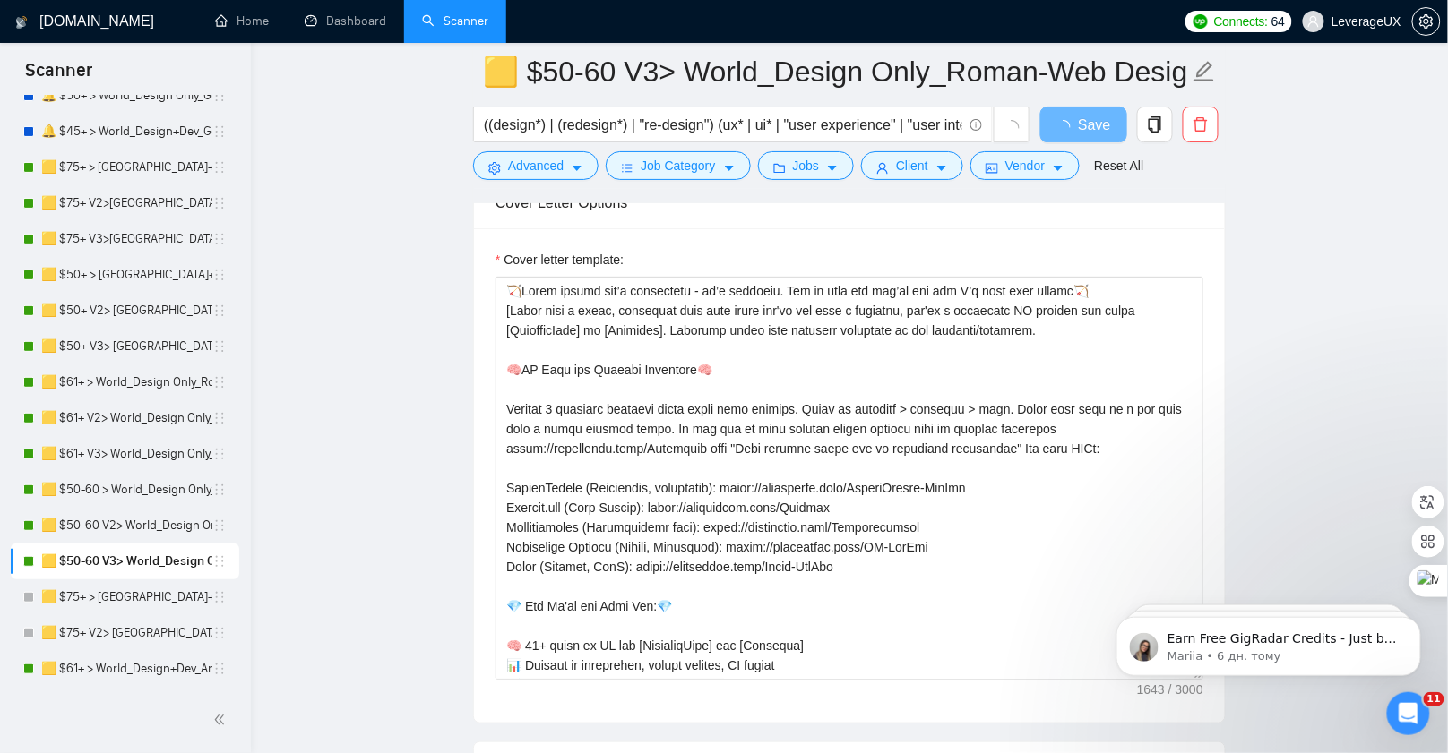
scroll to position [2269, 0]
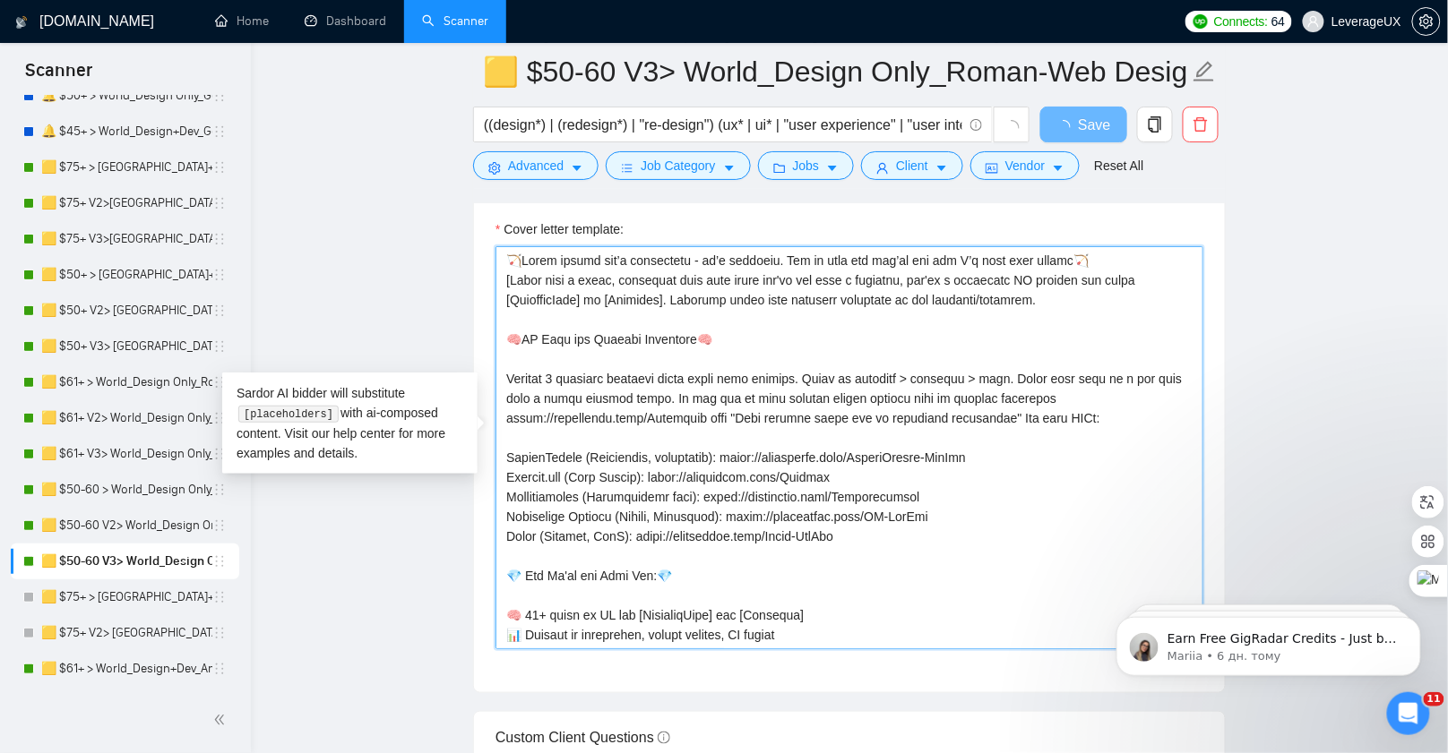
drag, startPoint x: 688, startPoint y: 407, endPoint x: 505, endPoint y: 408, distance: 182.8
click at [505, 408] on textarea "Cover letter template:" at bounding box center [849, 447] width 708 height 403
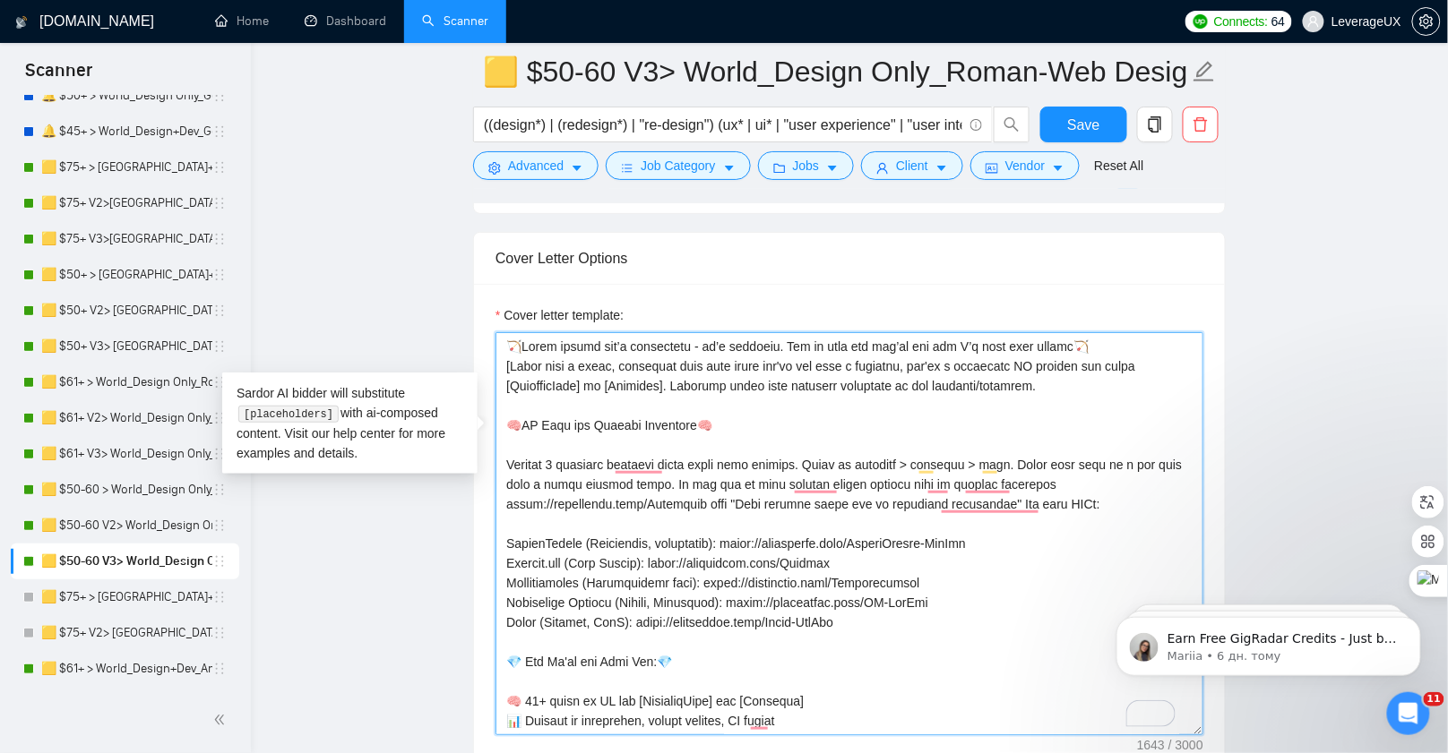
paste textarea "-Public"
type textarea "🏹𝗚𝗿𝗲𝗮𝘁 𝗱𝗲𝘀𝗶𝗴𝗻 𝗶𝘀𝗻’𝘁 𝗱𝗲𝗰𝗼𝗿𝗮𝘁𝗶𝗼𝗻 - 𝗶𝘁’𝘀 𝘀𝘁𝗿𝗮𝘁𝗲𝗴𝘆. 𝗦𝗲𝗲 𝗺𝘆 𝘄𝗼𝗿𝗸 𝗮𝗻𝗱 𝘆𝗼𝘂’𝗹𝗹 𝘀𝗲𝗲 𝘄𝗵𝘆 …"
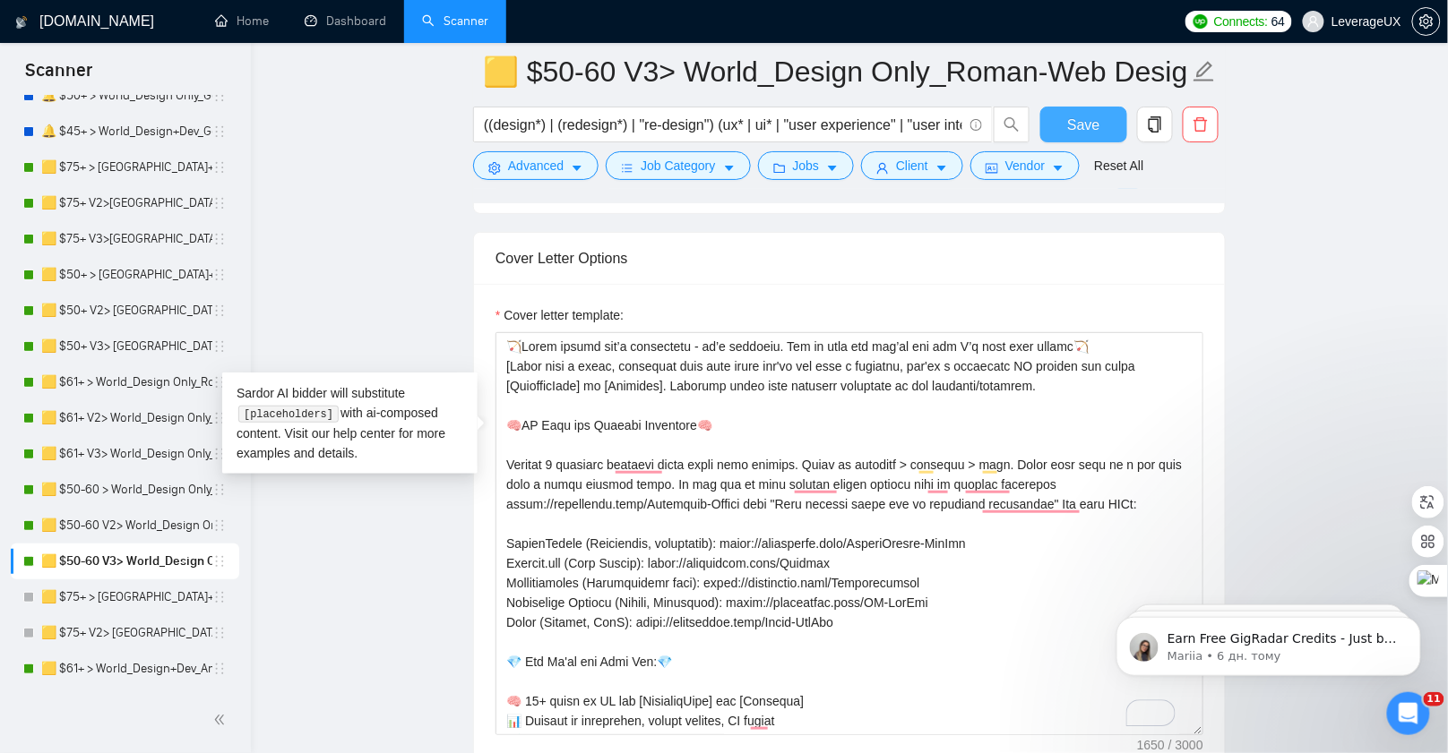
click at [1062, 133] on button "Save" at bounding box center [1083, 125] width 87 height 36
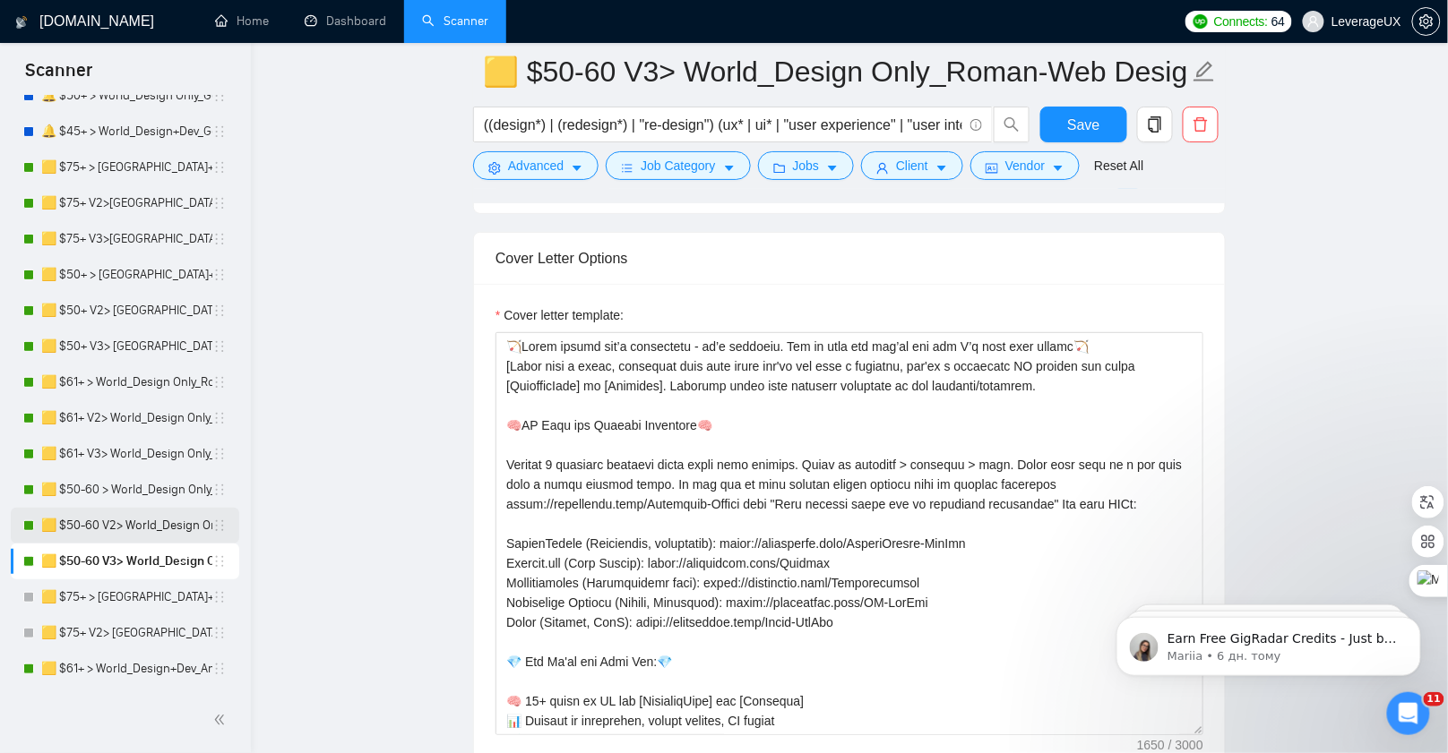
click at [166, 525] on link "🟨 $50-60 V2> World_Design Only_Roman-Web Design_General" at bounding box center [126, 526] width 171 height 36
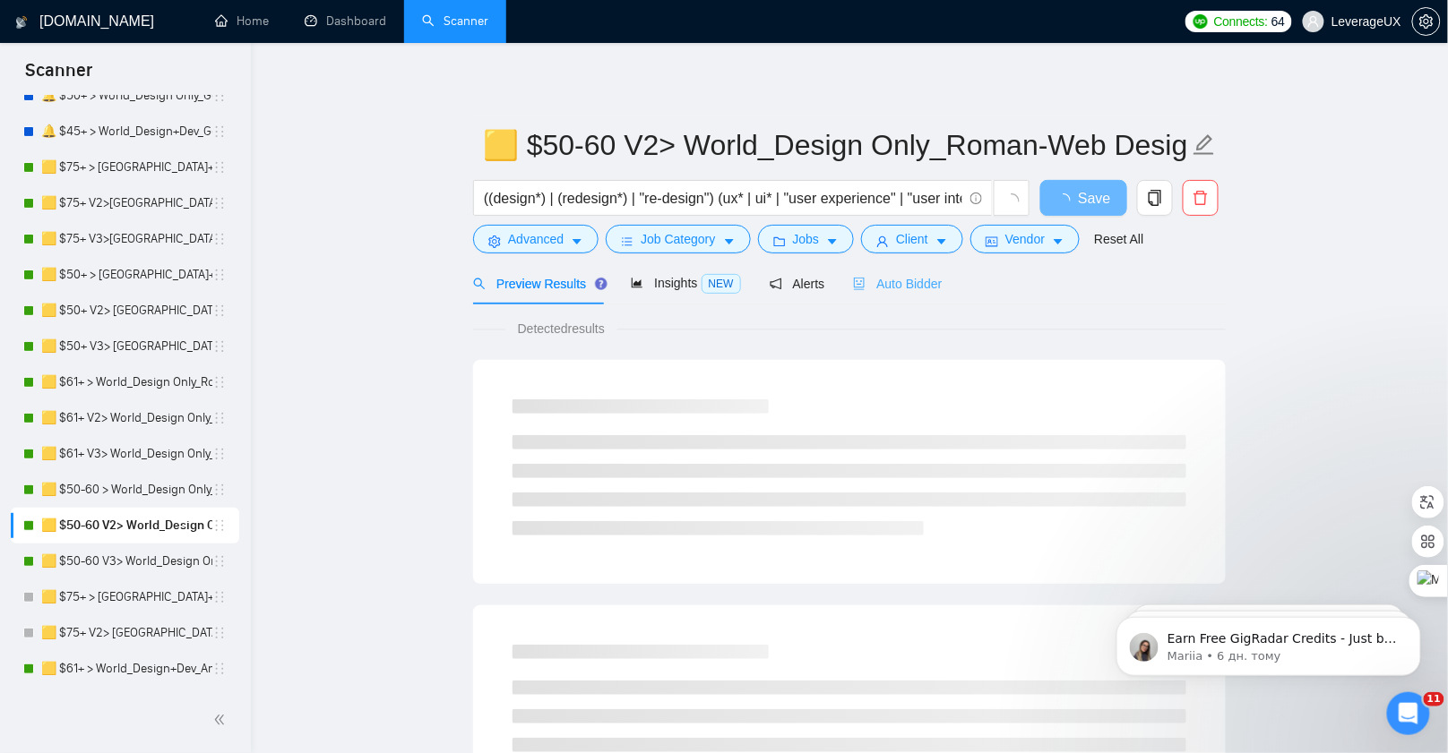
click at [888, 293] on div "Auto Bidder" at bounding box center [897, 283] width 89 height 42
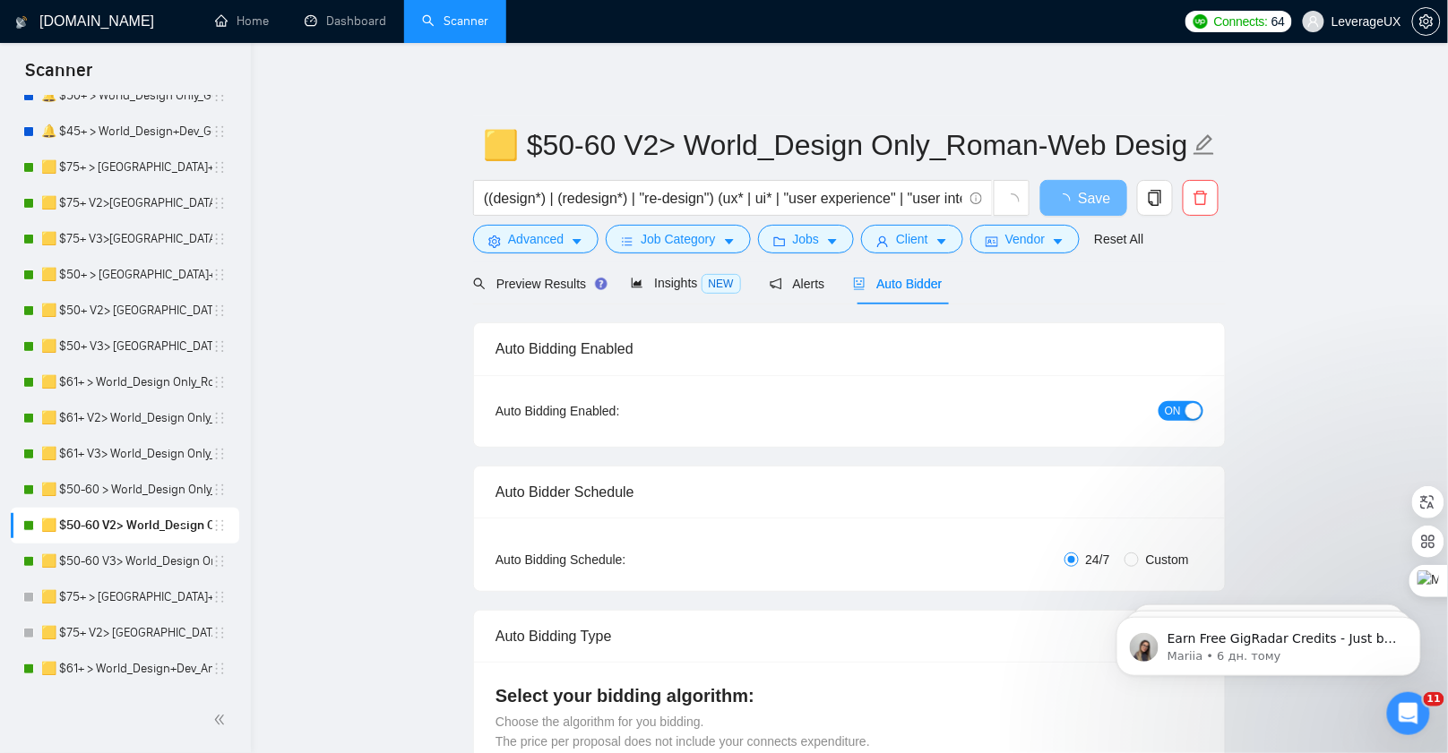
radio input "false"
radio input "true"
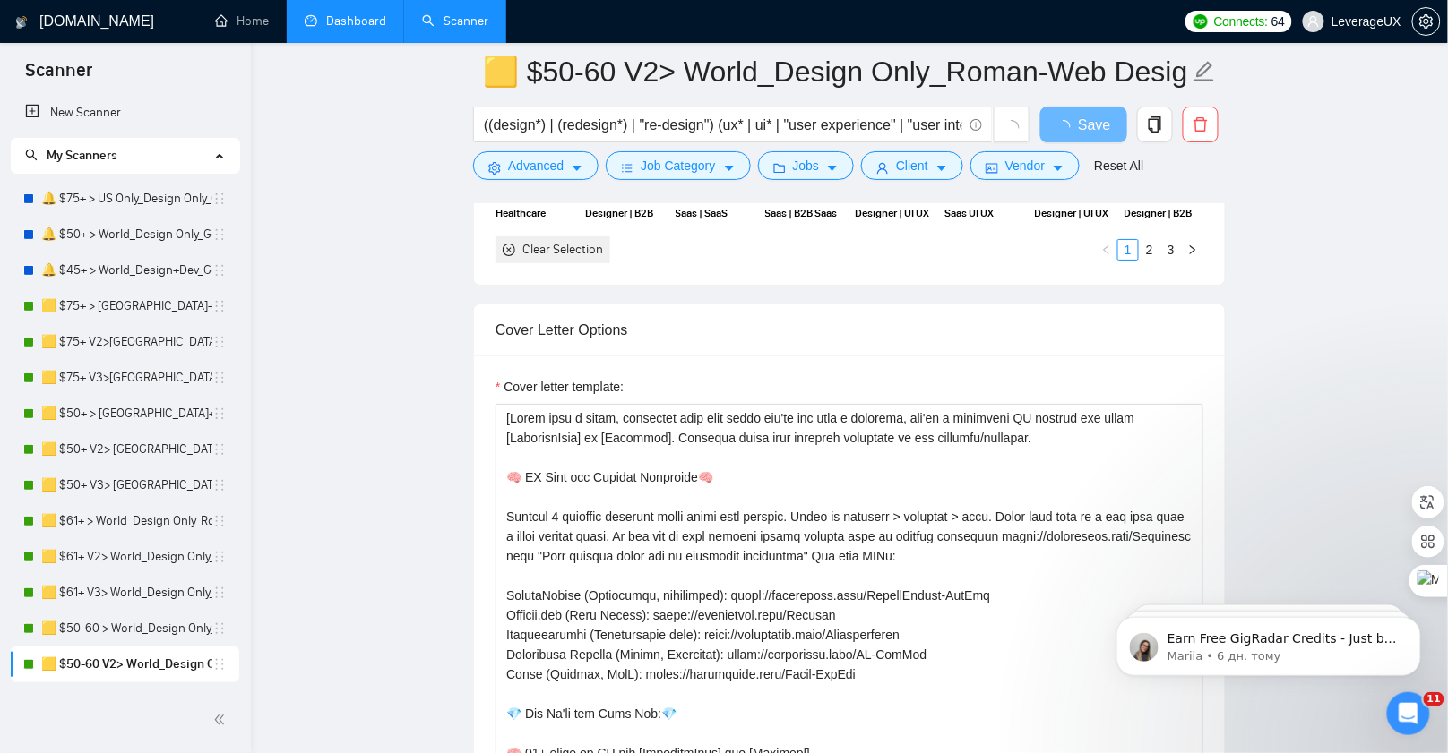
click at [318, 26] on link "Dashboard" at bounding box center [346, 20] width 82 height 15
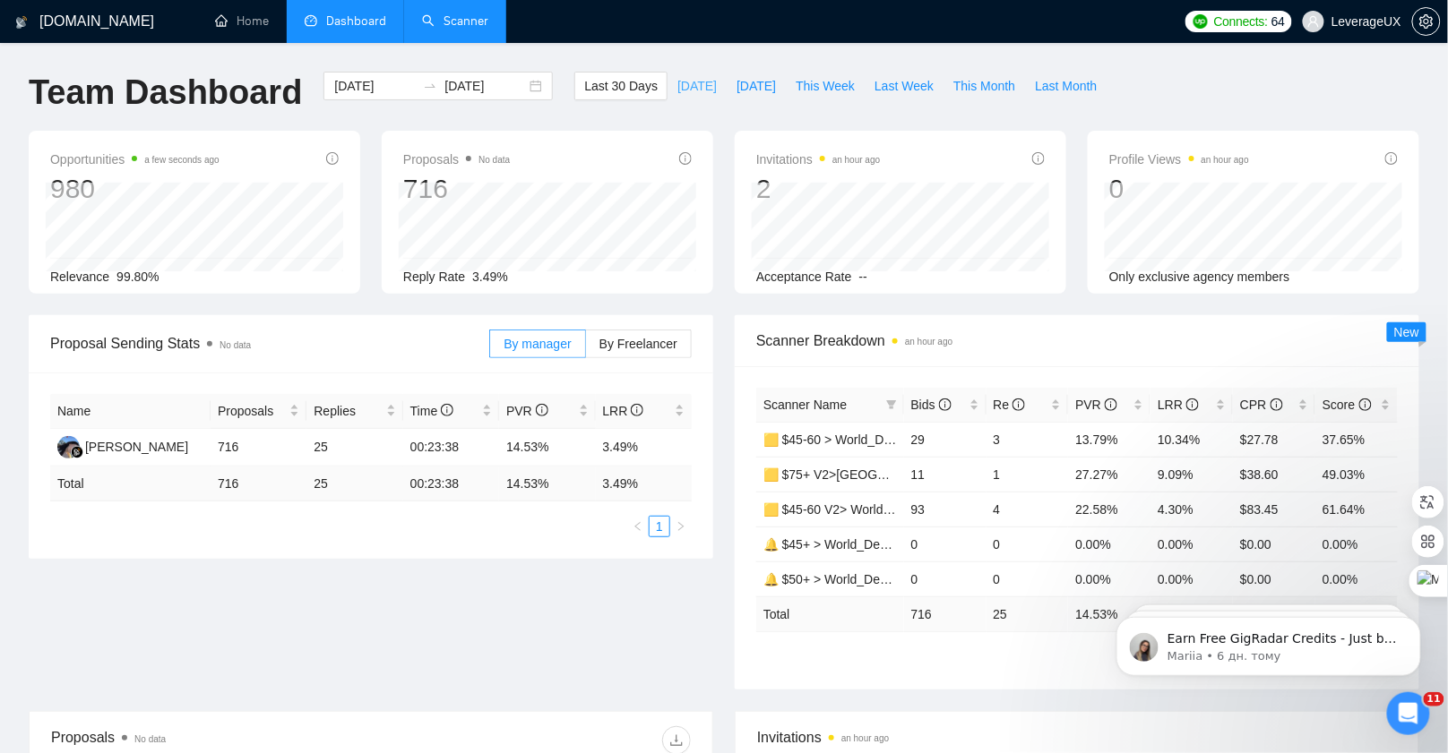
click at [677, 88] on span "Today" at bounding box center [696, 86] width 39 height 20
click at [757, 75] on button "Yesterday" at bounding box center [756, 86] width 59 height 29
type input "2025-08-21"
click at [826, 89] on span "This Week" at bounding box center [825, 86] width 59 height 20
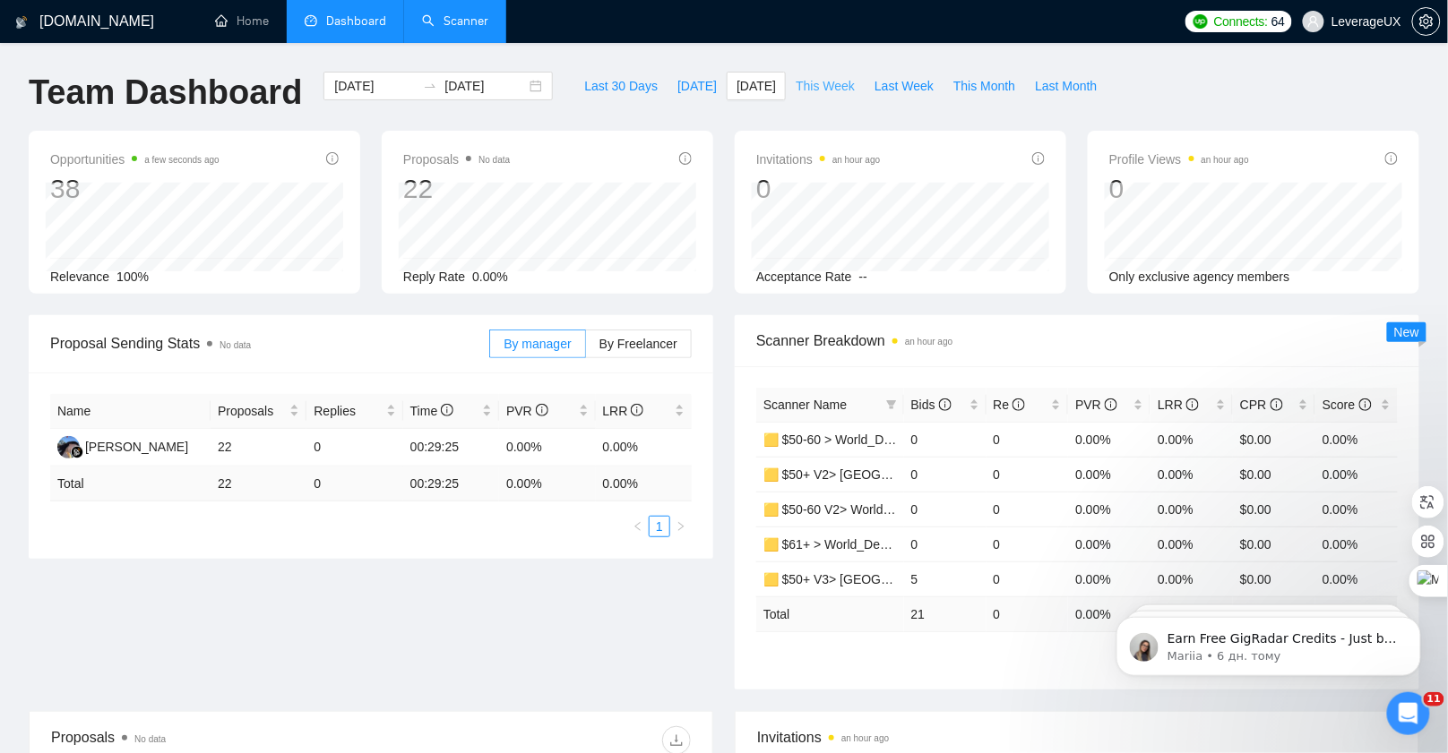
type input "2025-08-18"
type input "2025-08-24"
click at [636, 360] on div "By manager By Freelancer" at bounding box center [590, 343] width 202 height 57
click at [626, 340] on span "By Freelancer" at bounding box center [638, 344] width 78 height 14
click at [586, 348] on input "By Freelancer" at bounding box center [586, 348] width 0 height 0
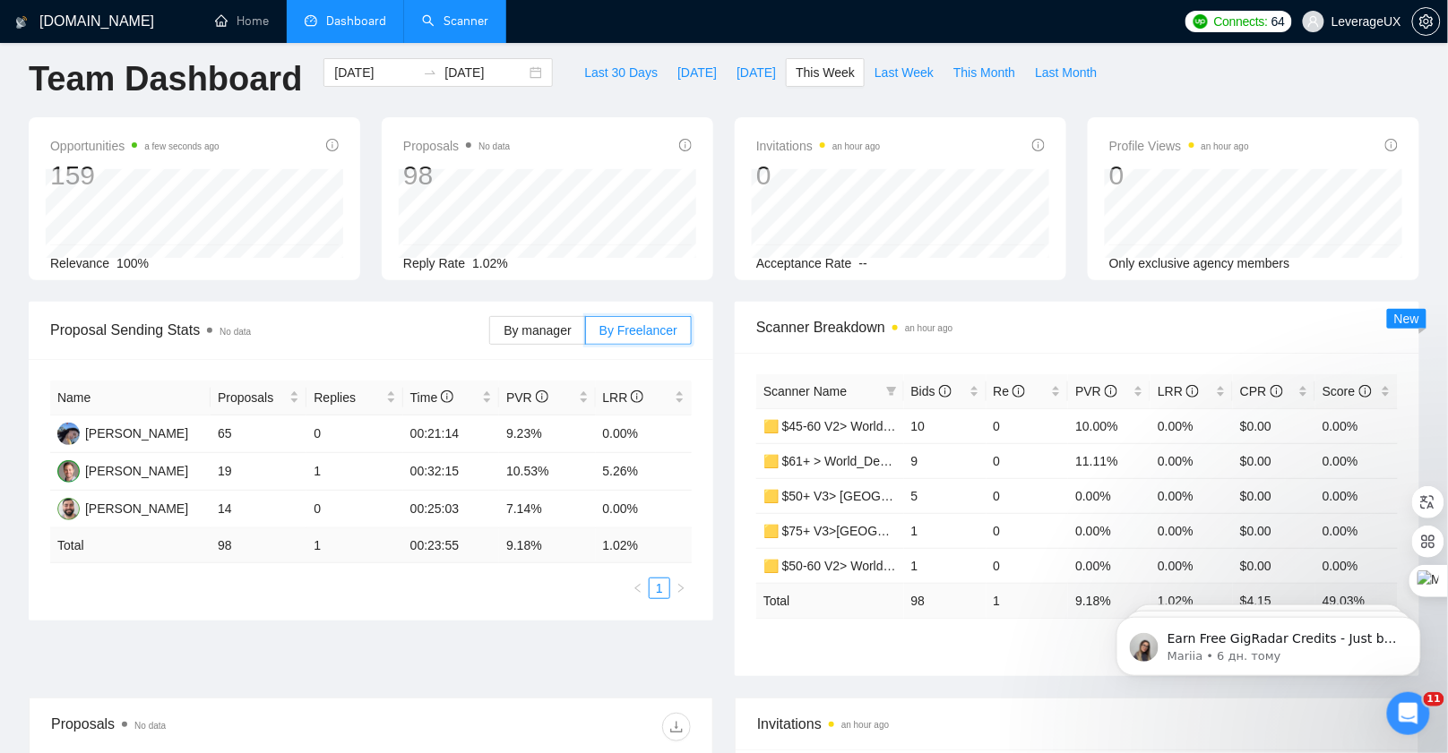
scroll to position [13, 0]
click at [985, 50] on div "GigRadar.io Home Dashboard Scanner Connects: 64 LeverageUX Team Dashboard 2025-…" at bounding box center [724, 697] width 1448 height 1420
click at [978, 71] on span "This Month" at bounding box center [984, 73] width 62 height 20
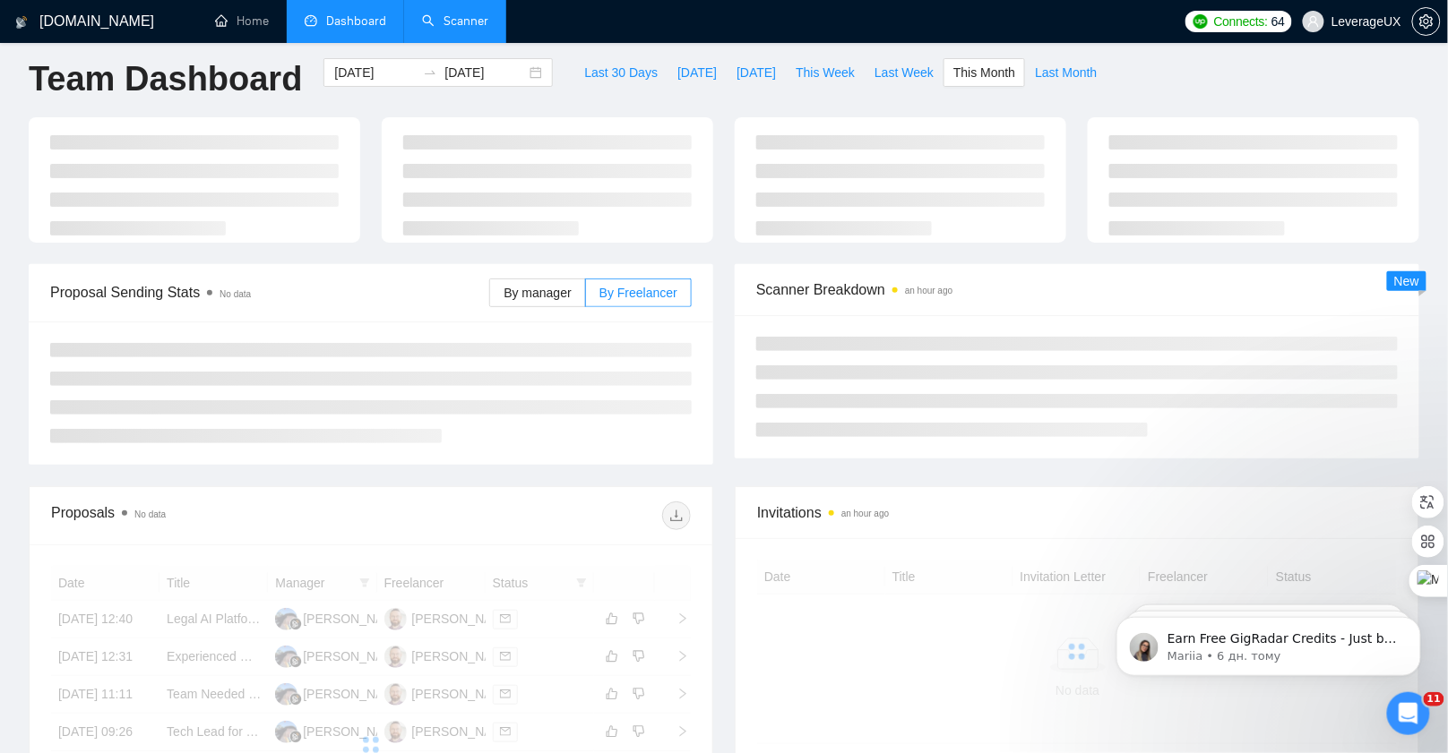
type input "2025-08-01"
type input "2025-08-31"
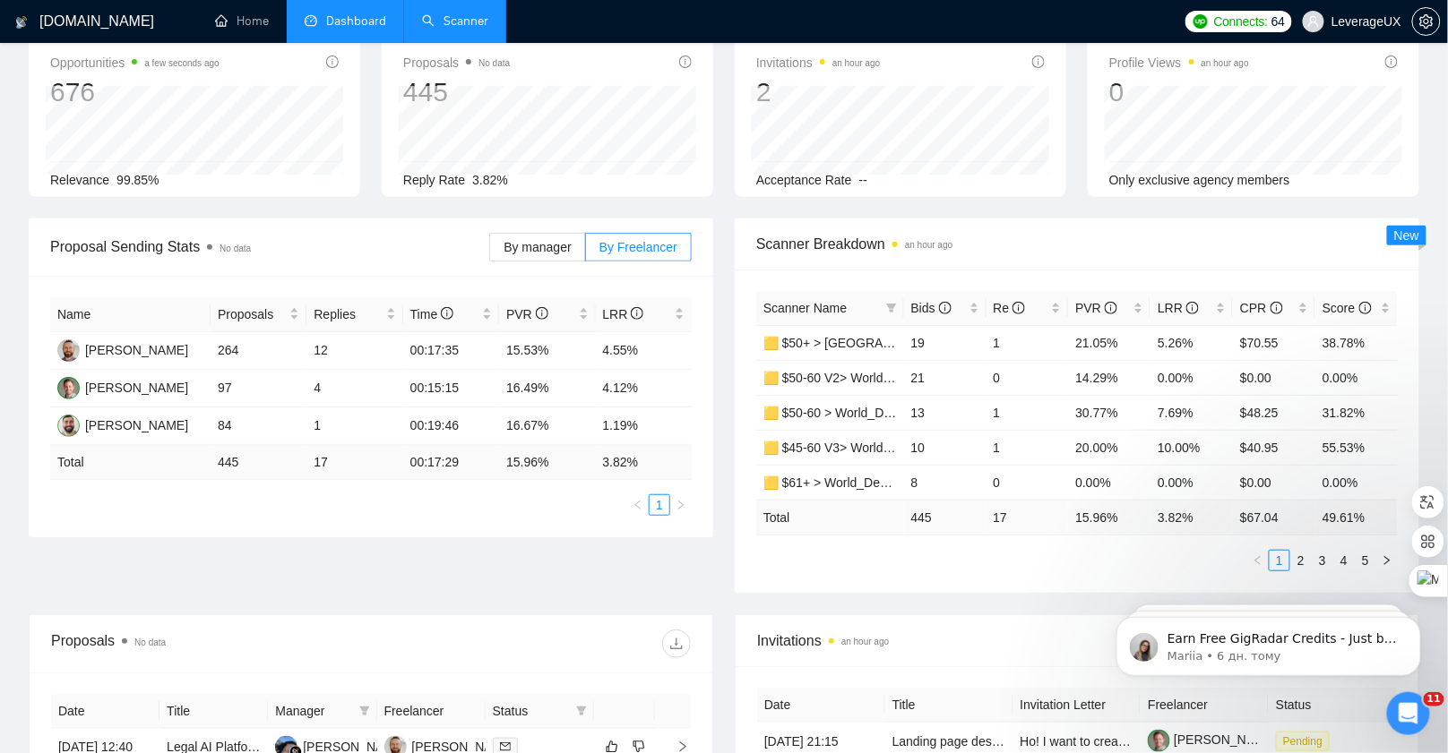
scroll to position [149, 0]
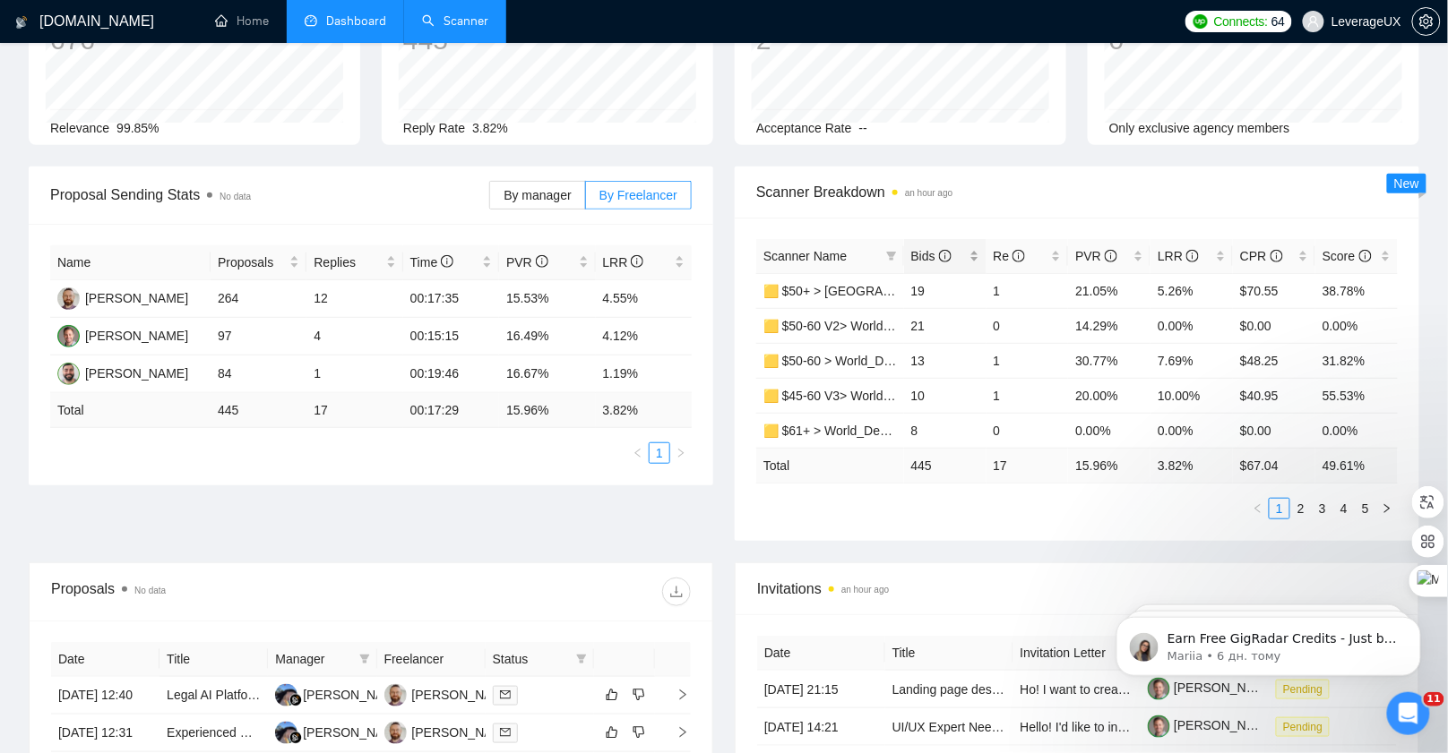
click at [928, 255] on span "Bids" at bounding box center [931, 256] width 40 height 14
click at [1303, 502] on link "2" at bounding box center [1301, 509] width 20 height 20
click at [1326, 503] on link "3" at bounding box center [1322, 509] width 20 height 20
click at [1338, 504] on link "4" at bounding box center [1344, 509] width 20 height 20
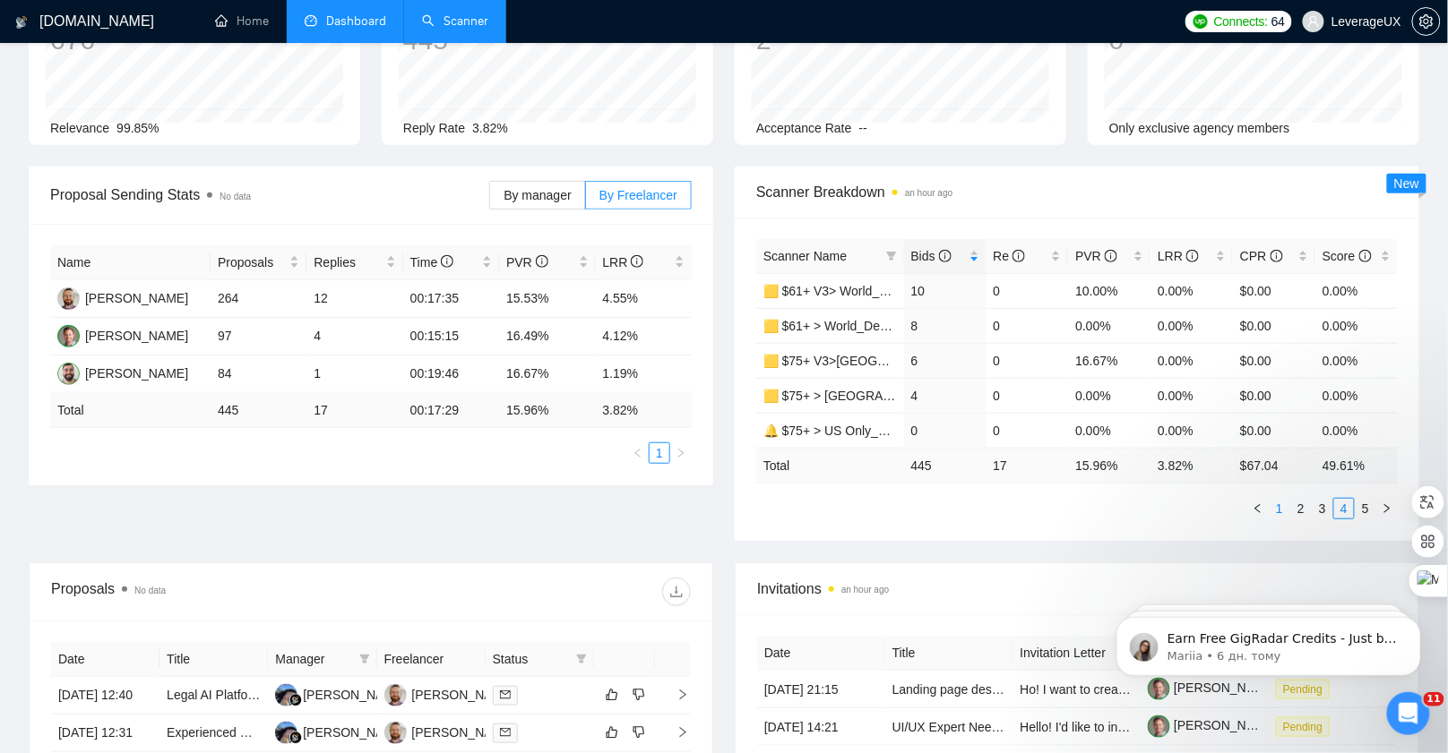
click at [1279, 507] on link "1" at bounding box center [1279, 509] width 20 height 20
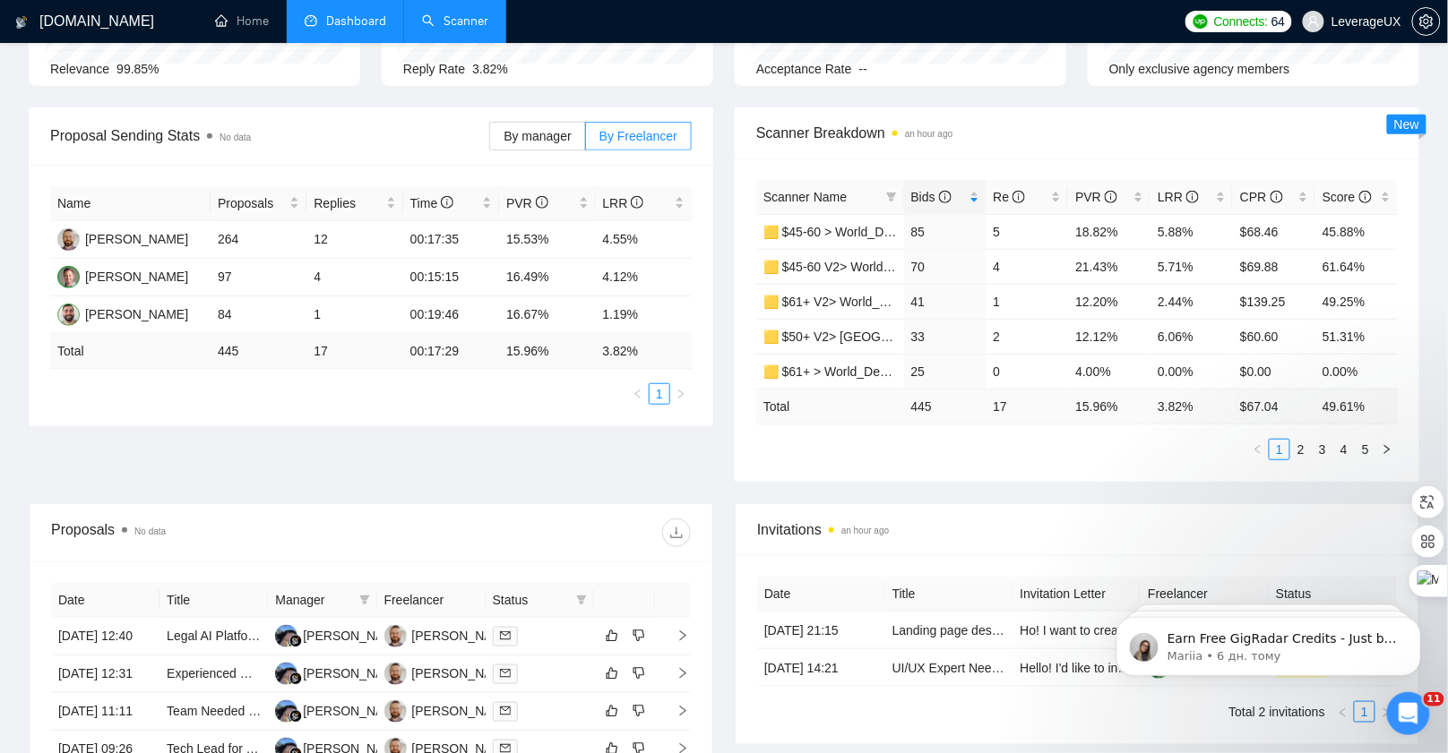
scroll to position [211, 0]
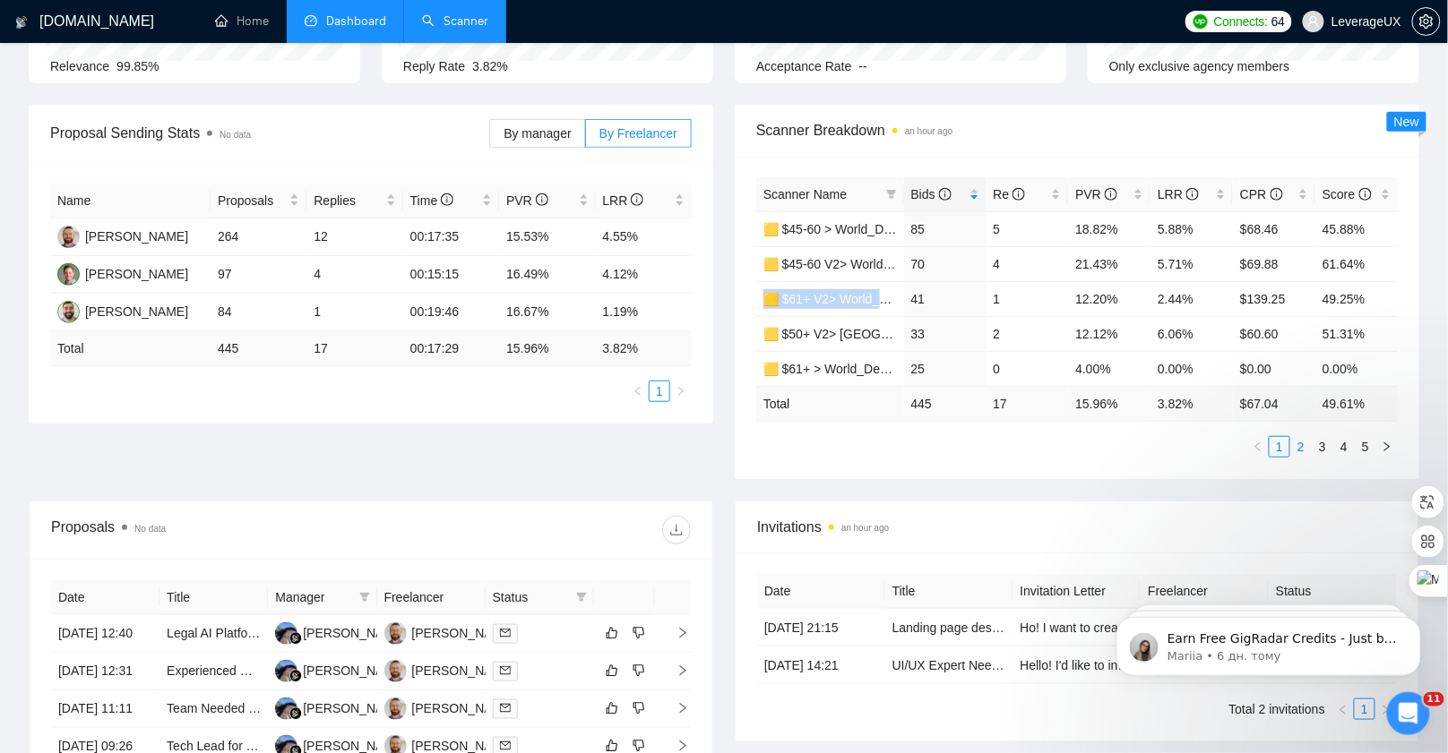
click at [1307, 443] on link "2" at bounding box center [1301, 447] width 20 height 20
click at [1323, 446] on link "3" at bounding box center [1322, 447] width 20 height 20
click at [1350, 443] on link "4" at bounding box center [1344, 447] width 20 height 20
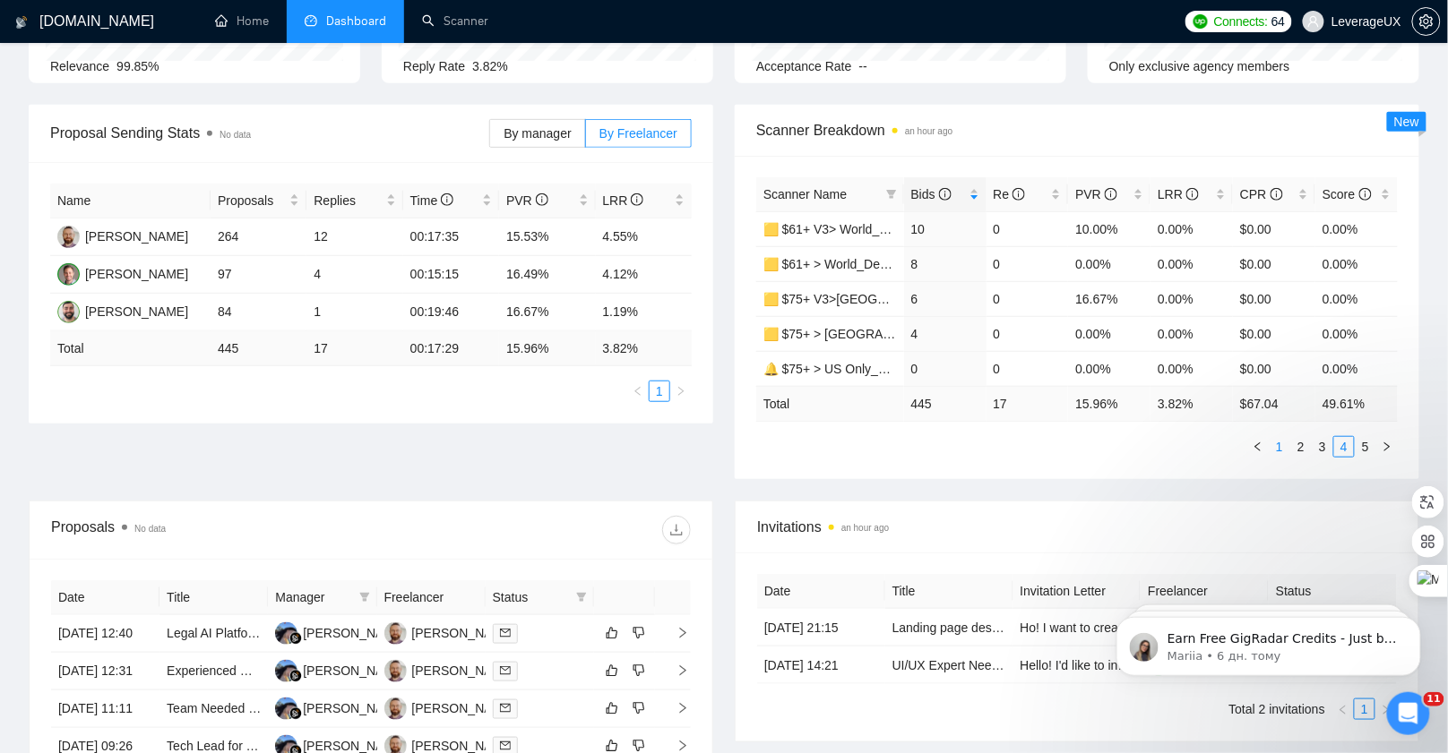
click at [1281, 443] on link "1" at bounding box center [1279, 447] width 20 height 20
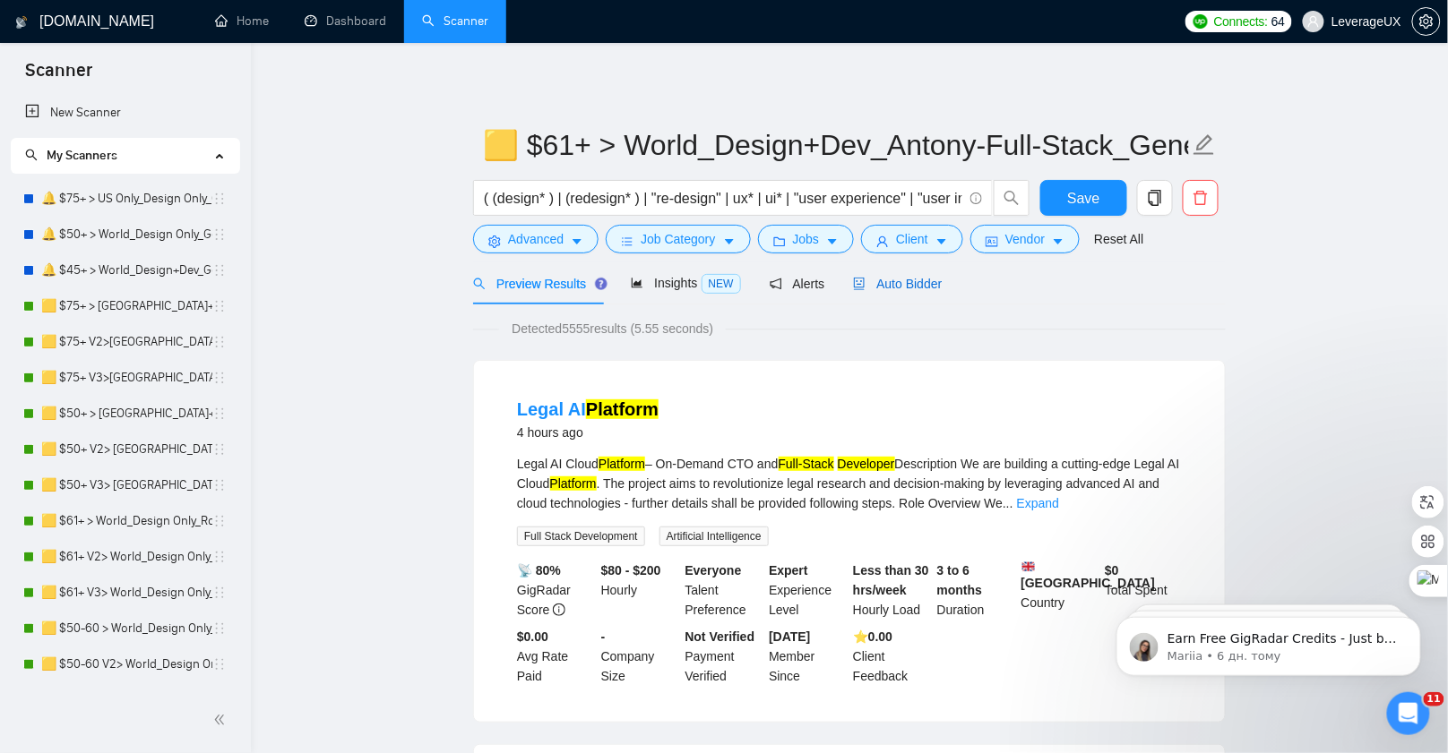
click at [916, 283] on span "Auto Bidder" at bounding box center [897, 284] width 89 height 14
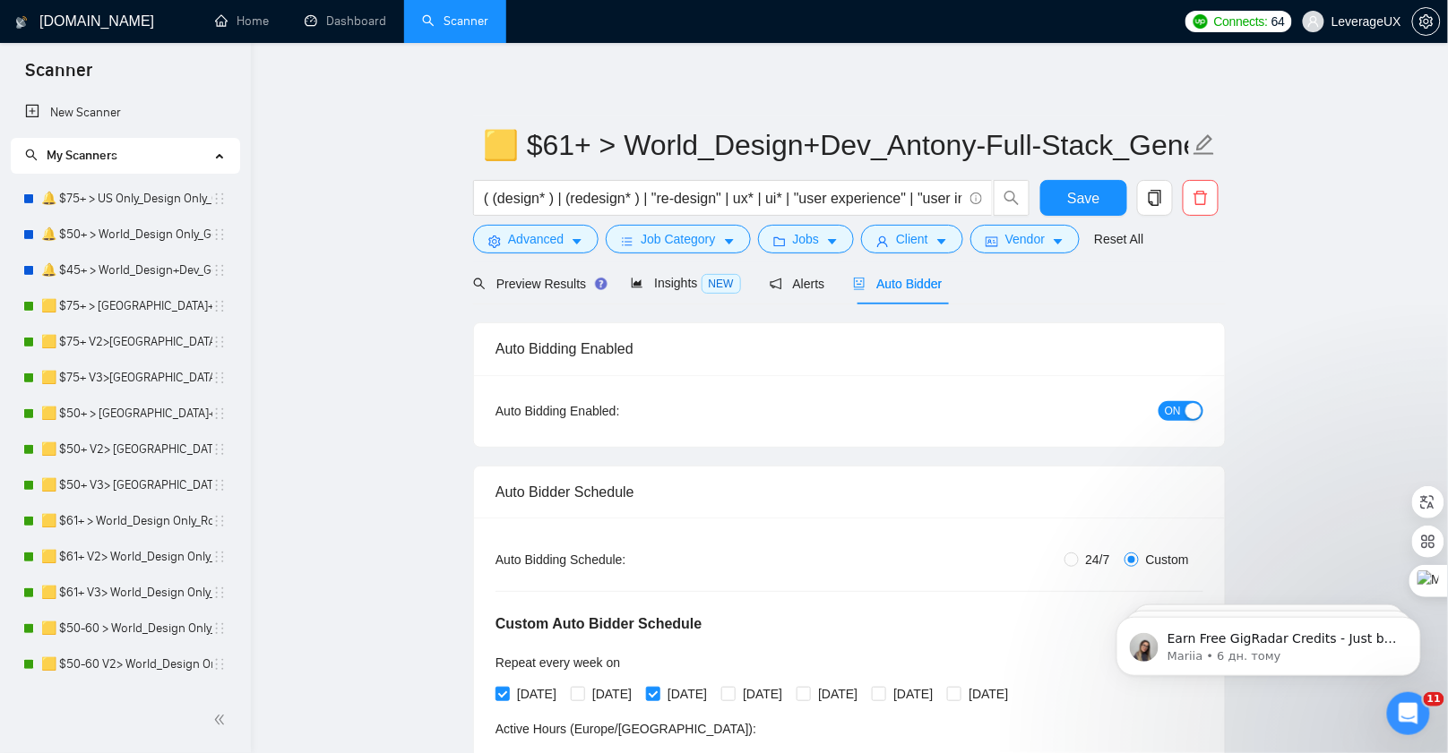
click at [1174, 411] on span "ON" at bounding box center [1173, 411] width 16 height 20
click at [1075, 188] on span "Save" at bounding box center [1083, 198] width 32 height 22
click at [1066, 202] on button "Save" at bounding box center [1083, 198] width 87 height 36
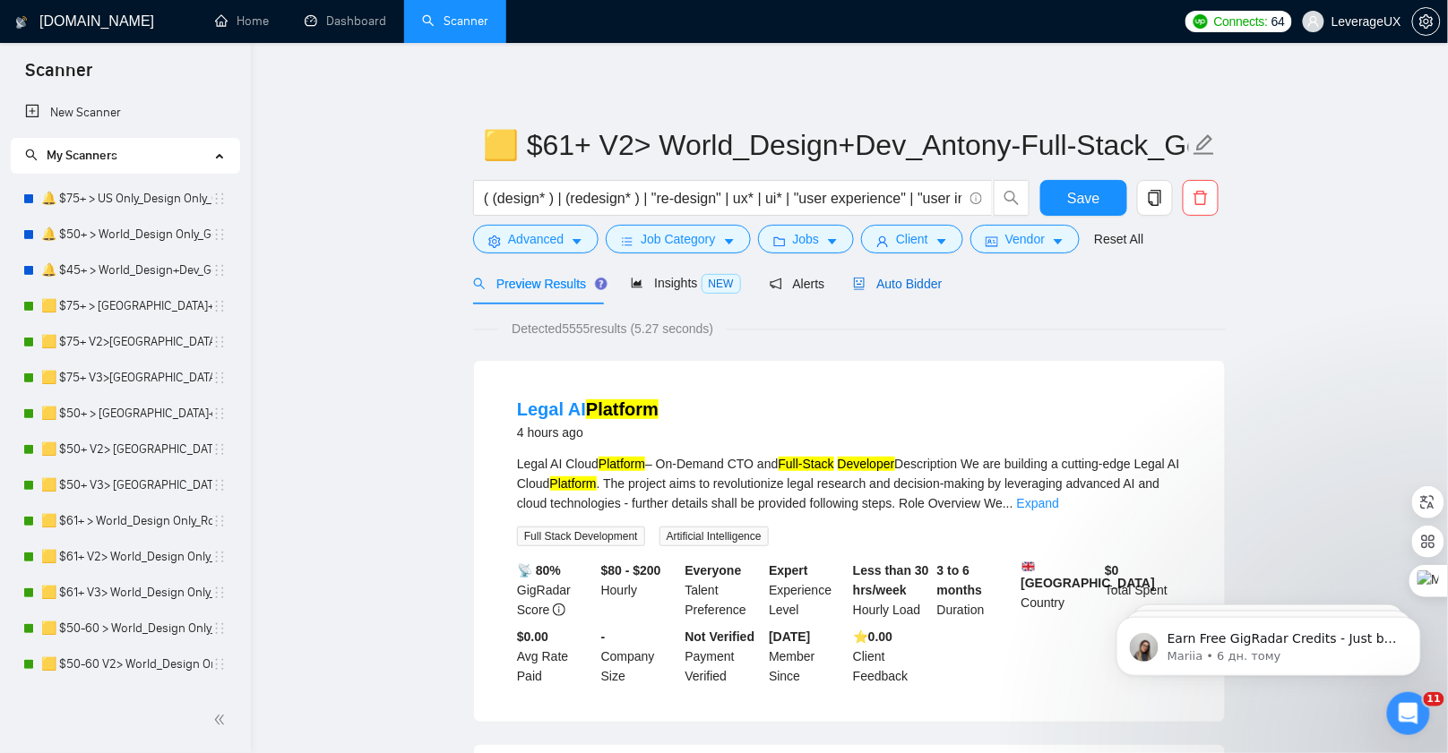
click at [909, 280] on span "Auto Bidder" at bounding box center [897, 284] width 89 height 14
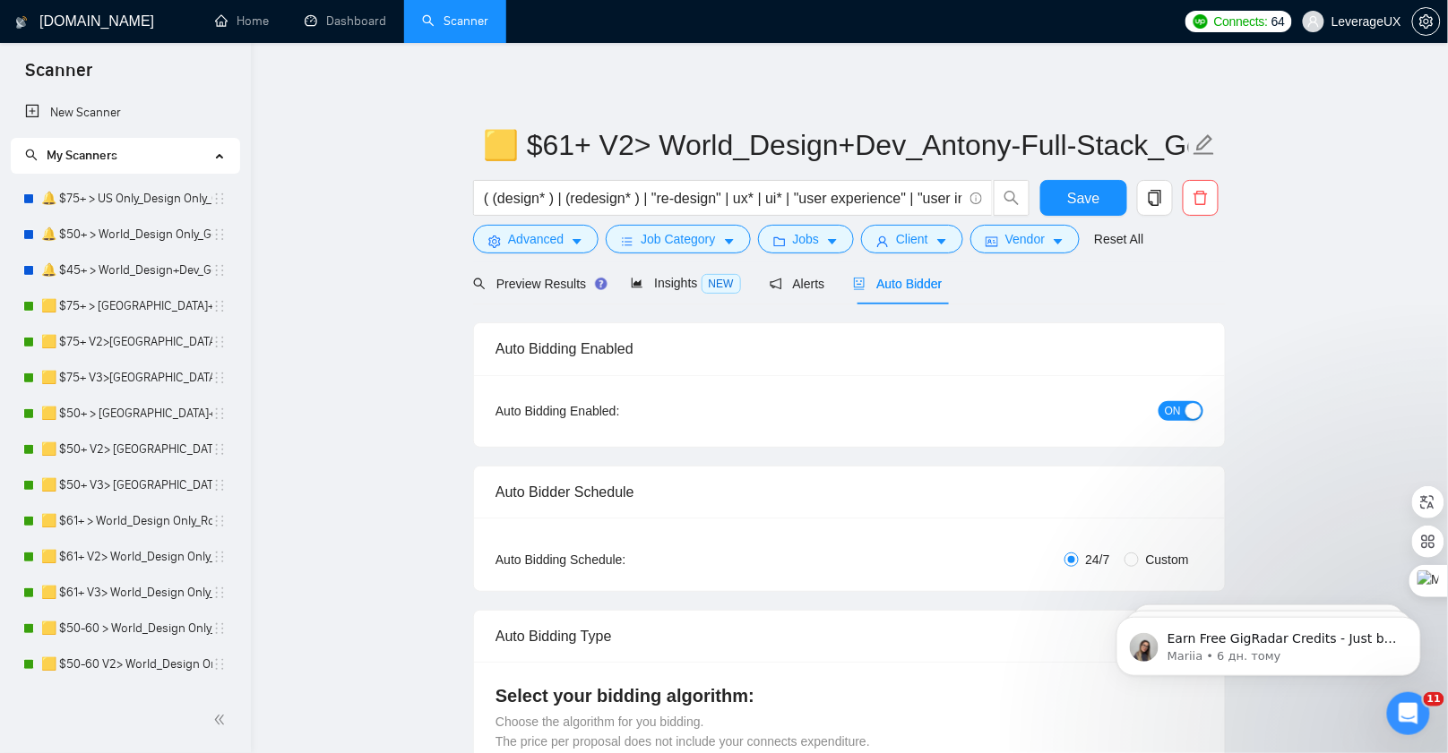
radio input "false"
radio input "true"
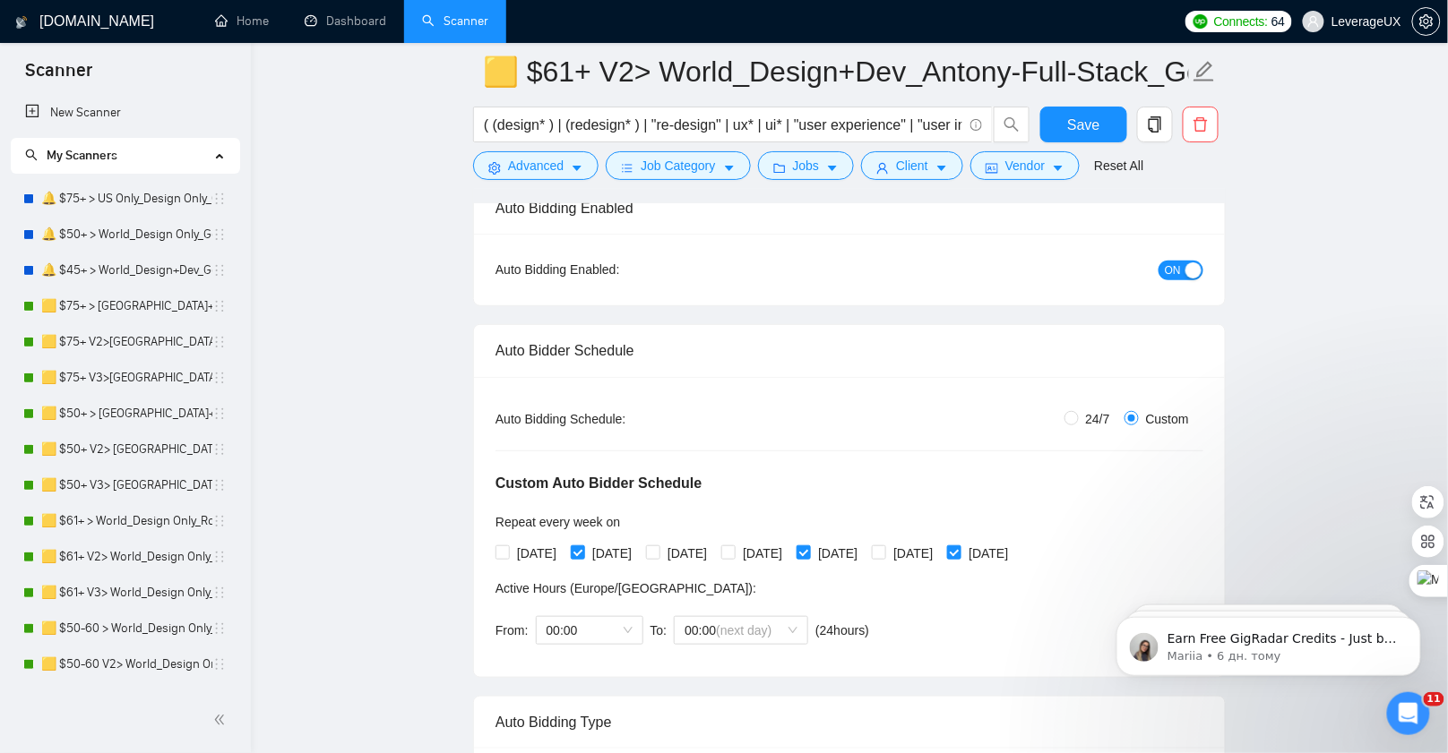
scroll to position [367, 0]
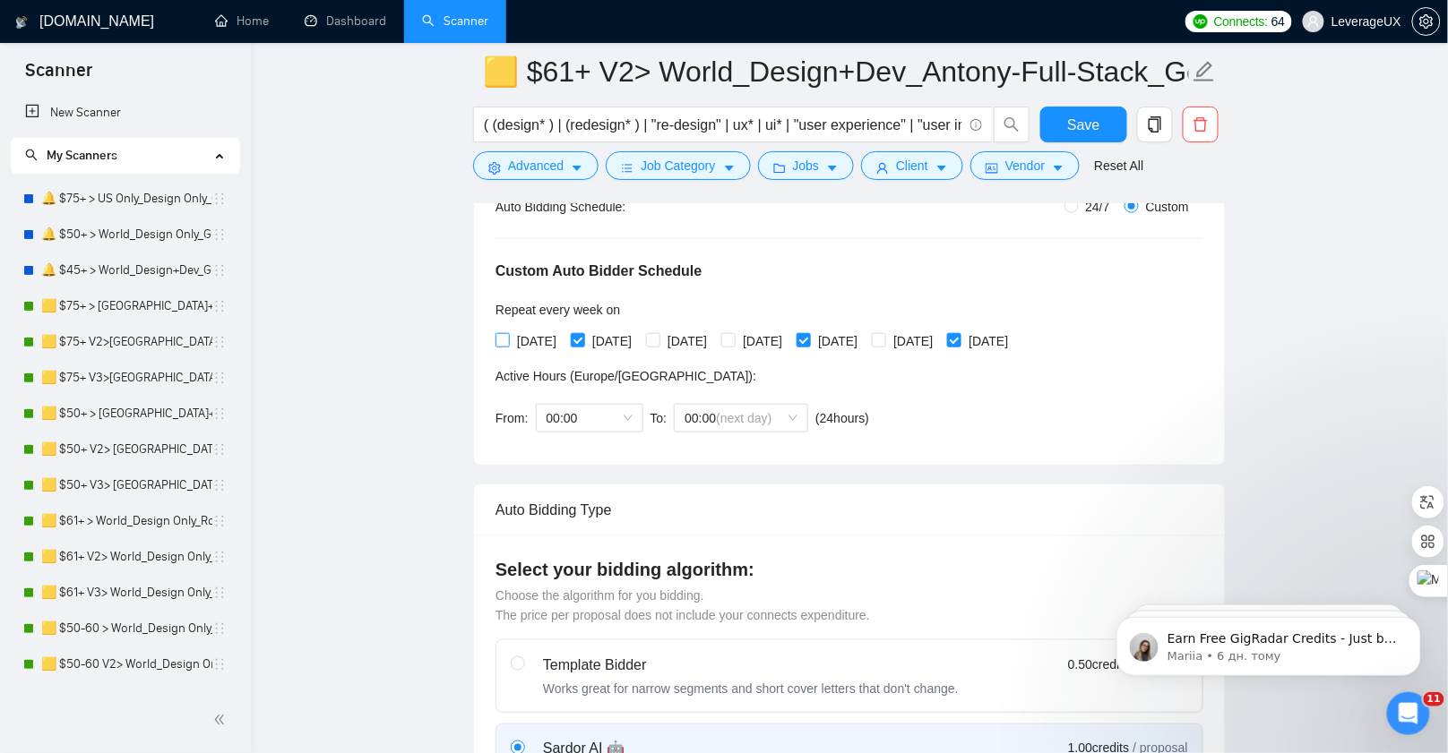
click at [507, 335] on input "[DATE]" at bounding box center [501, 339] width 13 height 13
checkbox input "true"
click at [658, 335] on input "[DATE]" at bounding box center [652, 339] width 13 height 13
checkbox input "true"
click at [1079, 135] on button "Save" at bounding box center [1083, 125] width 87 height 36
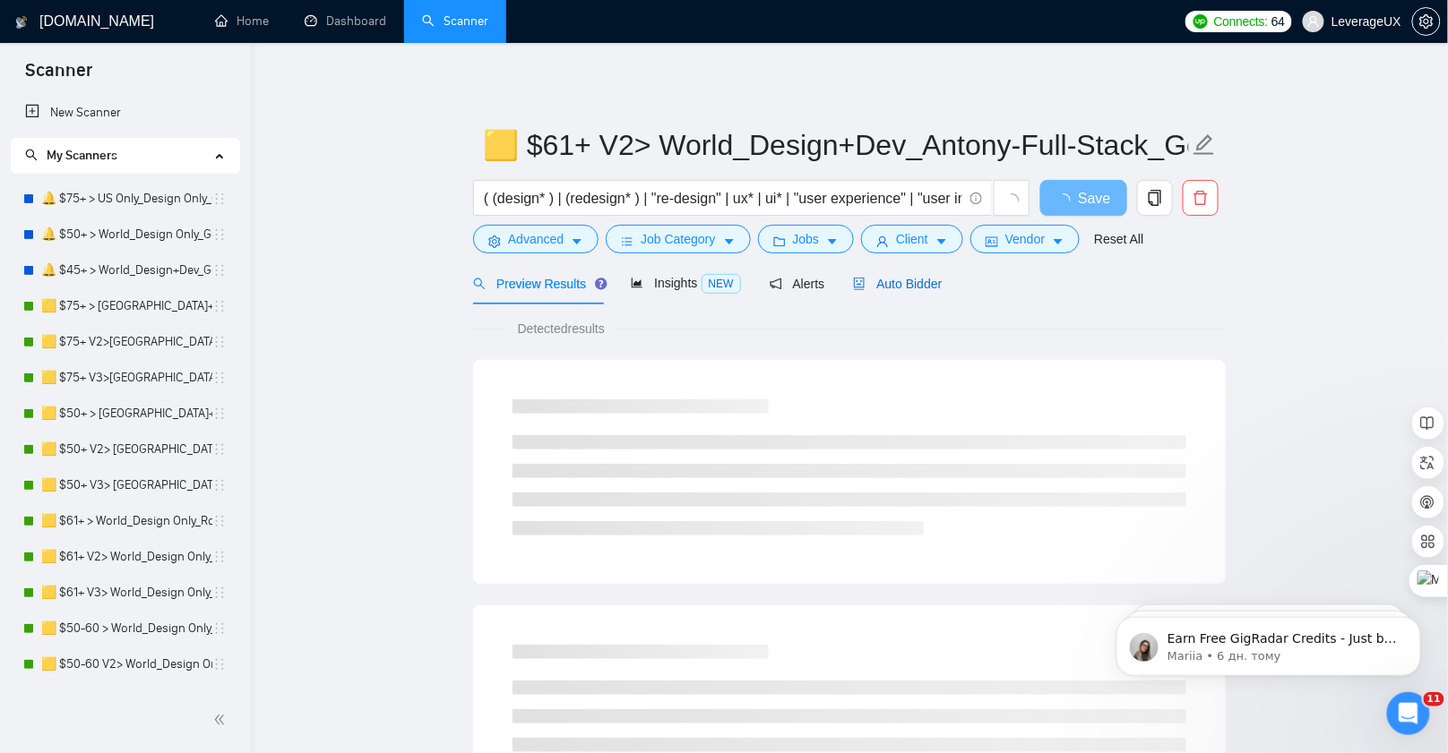
click at [921, 282] on span "Auto Bidder" at bounding box center [897, 284] width 89 height 14
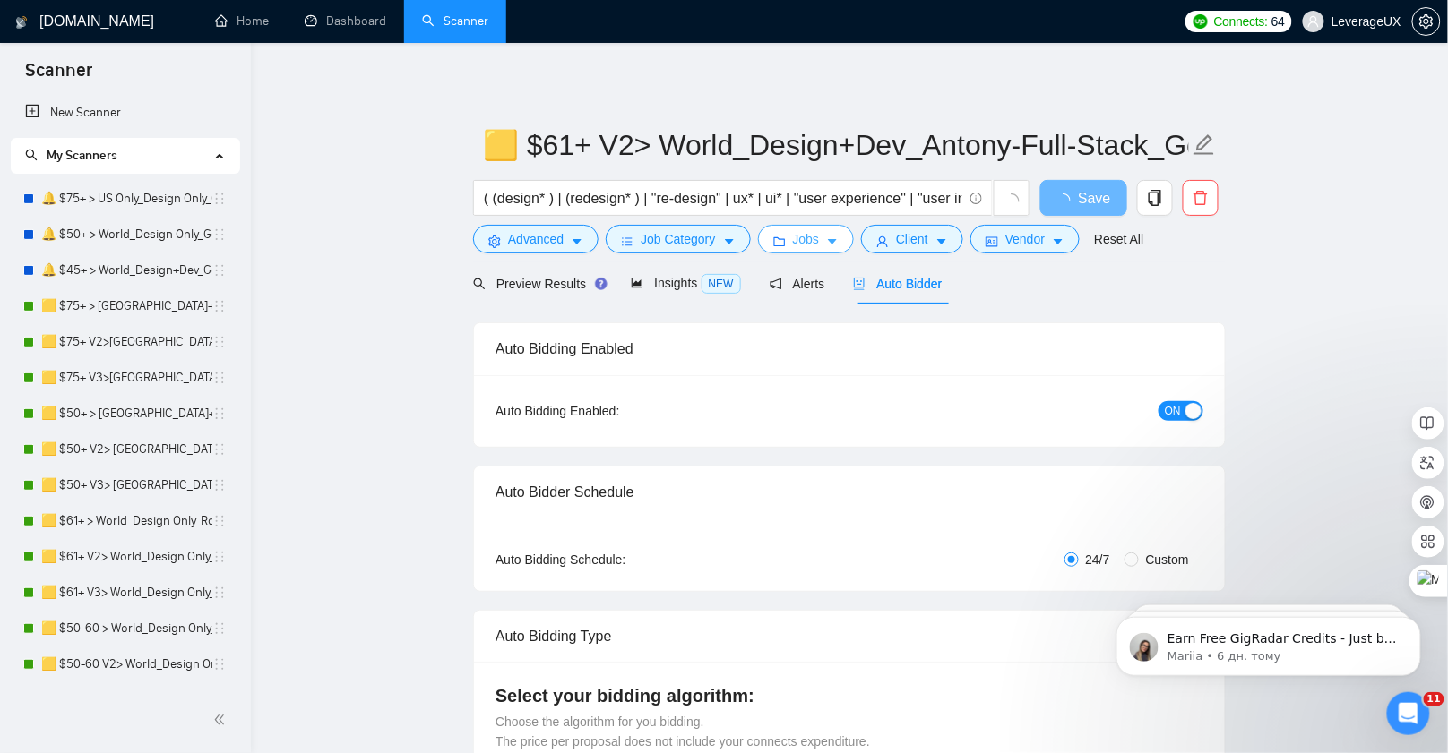
radio input "false"
radio input "true"
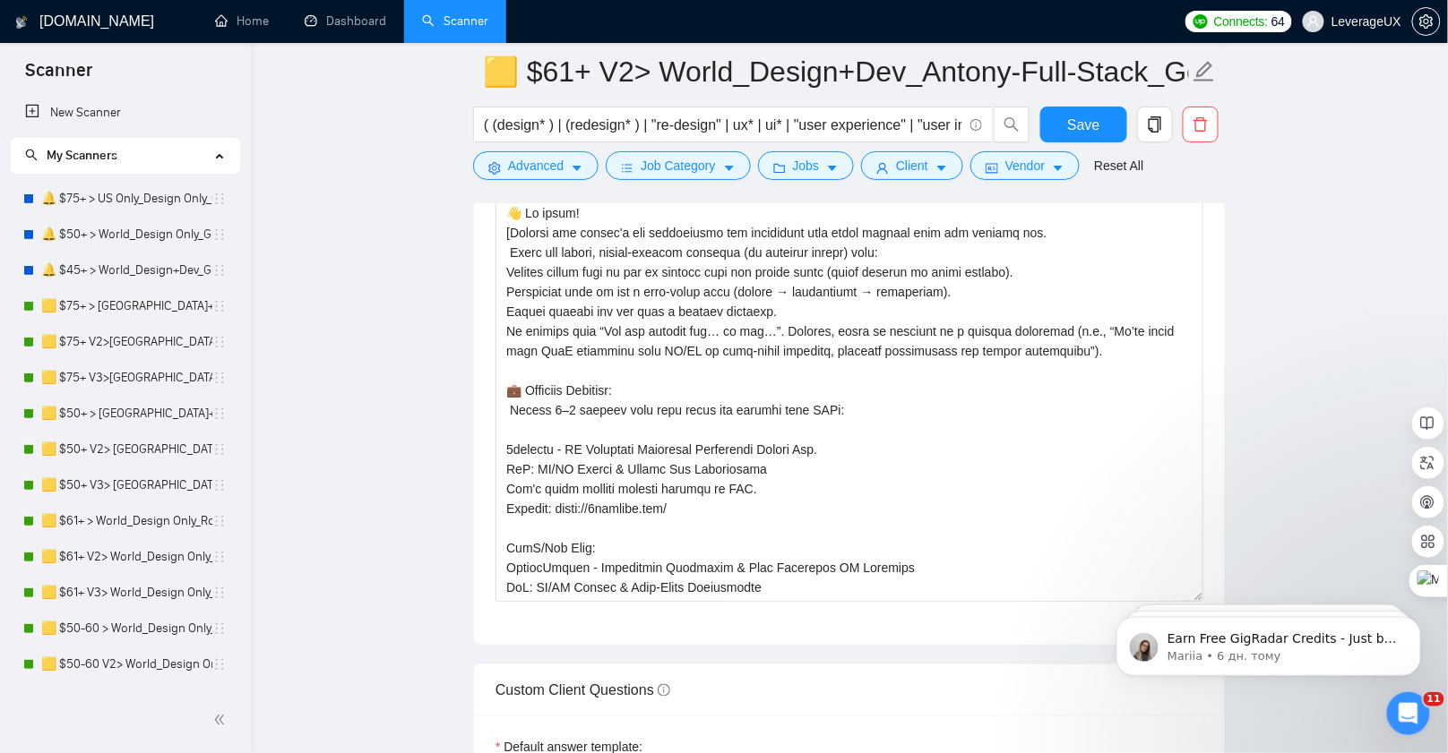
scroll to position [2346, 0]
click at [1062, 134] on button "Save" at bounding box center [1083, 125] width 87 height 36
